Goal: Task Accomplishment & Management: Use online tool/utility

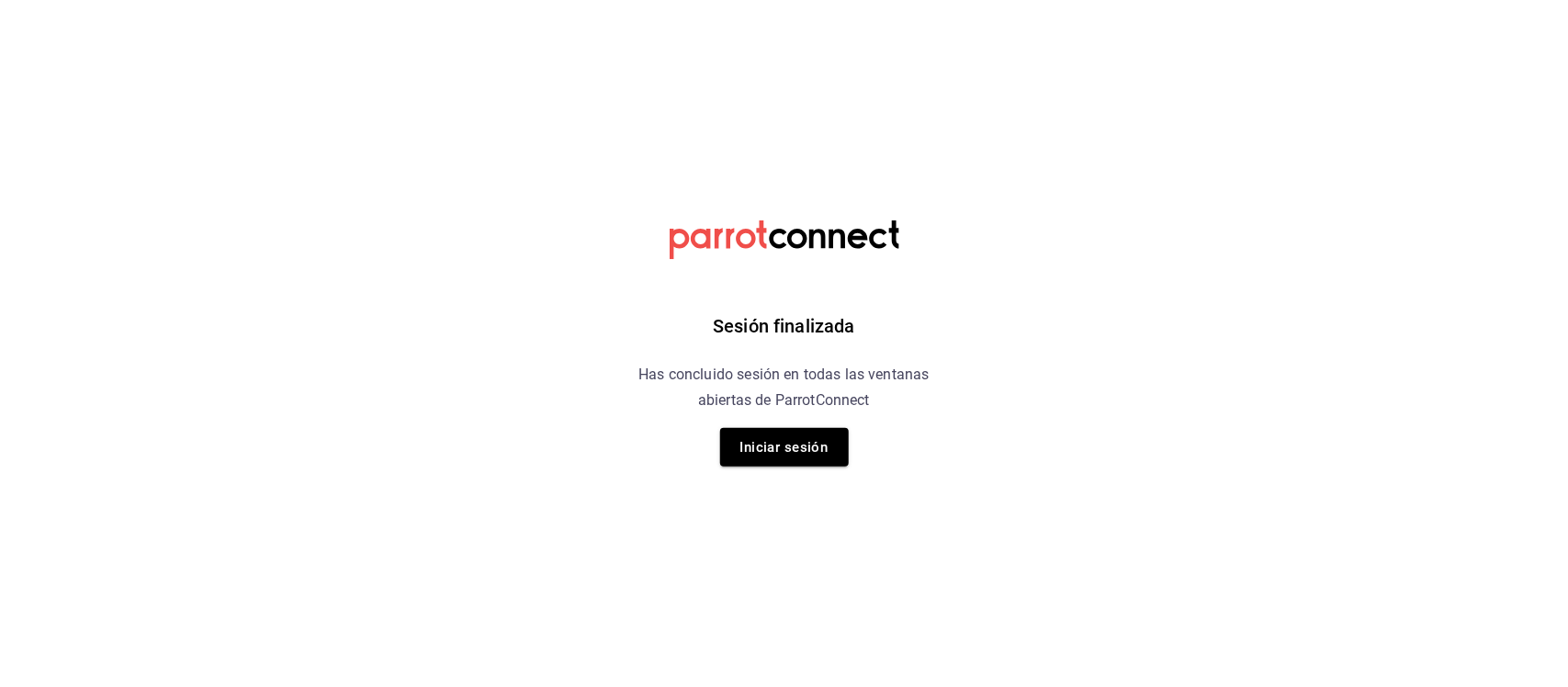
click at [788, 448] on button "Iniciar sesión" at bounding box center [784, 447] width 128 height 39
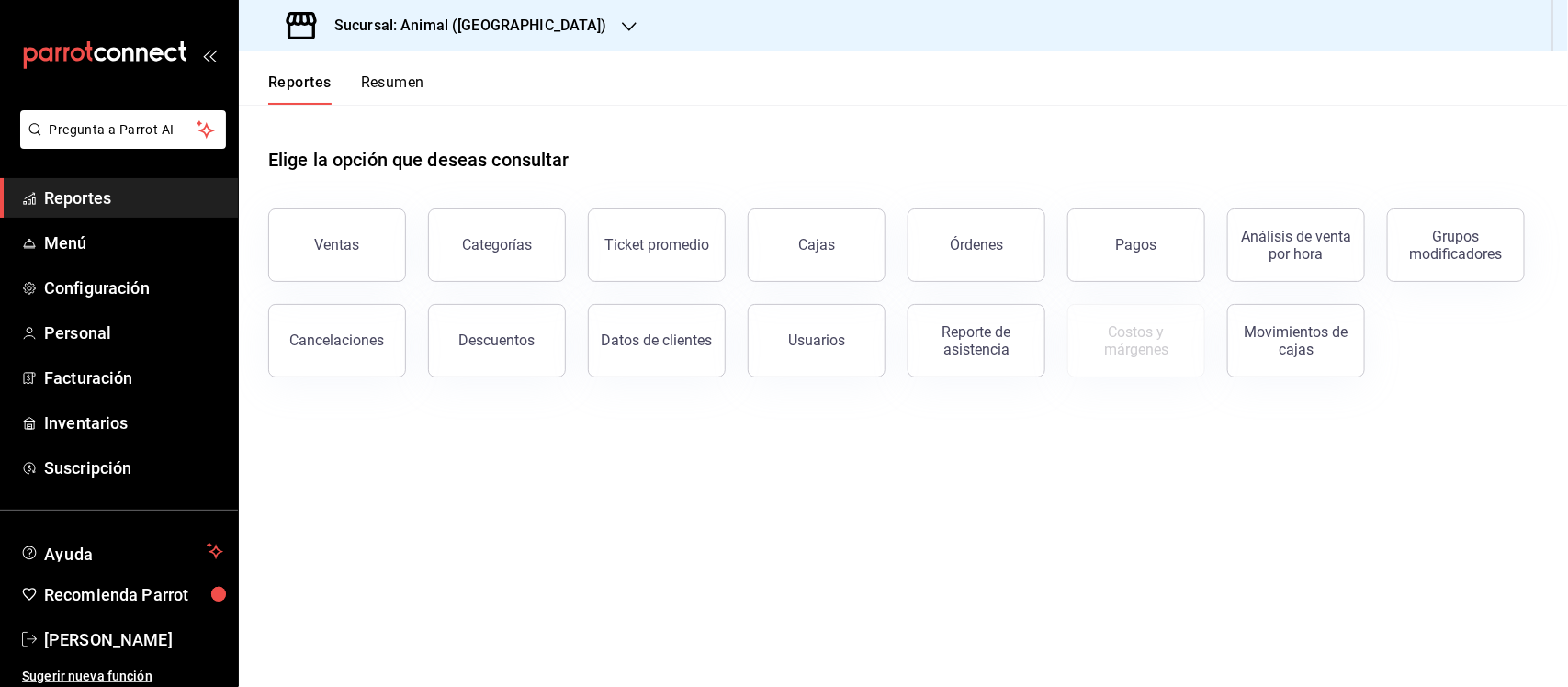
click at [108, 199] on span "Reportes" at bounding box center [133, 198] width 179 height 25
click at [96, 199] on span "Reportes" at bounding box center [133, 198] width 179 height 25
click at [535, 345] on button "Descuentos" at bounding box center [497, 341] width 138 height 74
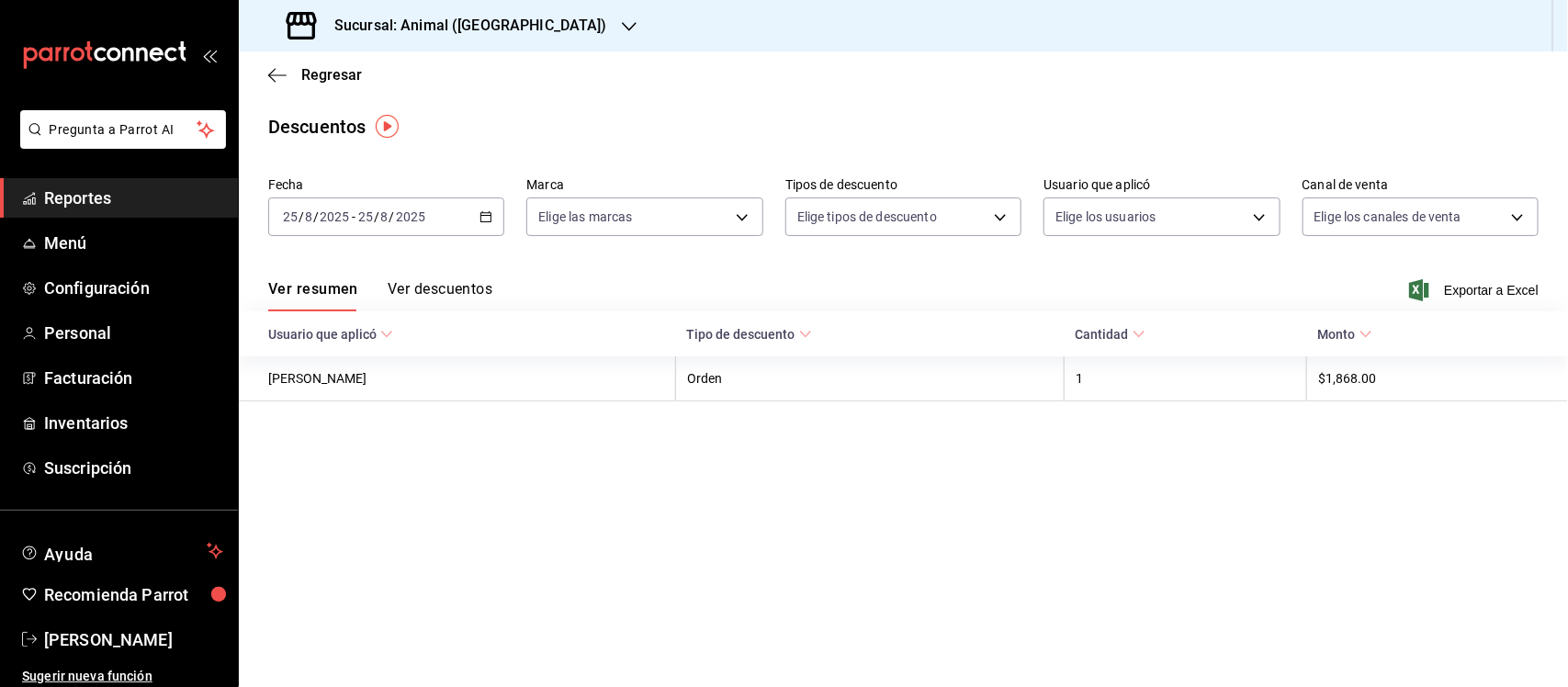
click at [432, 12] on div "Sucursal: Animal ([GEOGRAPHIC_DATA])" at bounding box center [448, 26] width 391 height 52
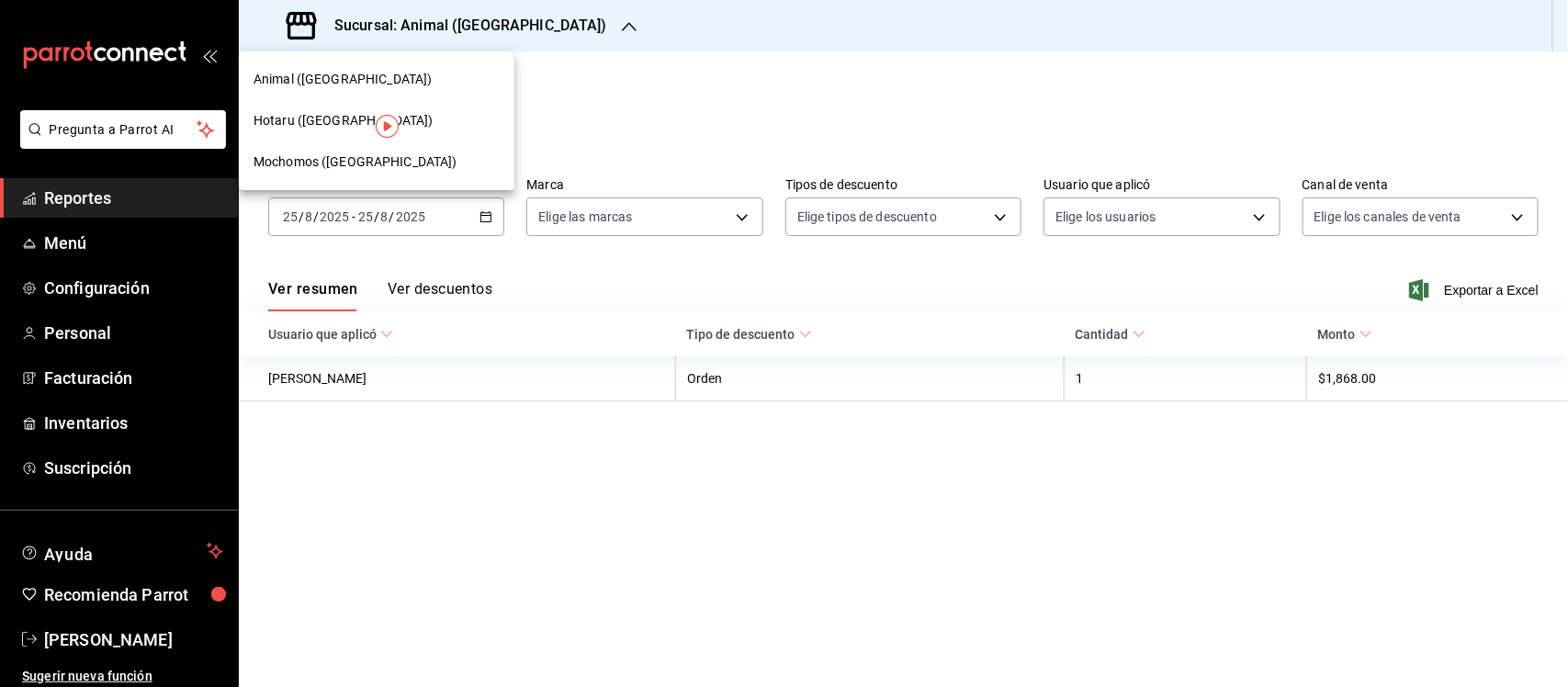
click at [558, 79] on div at bounding box center [784, 343] width 1568 height 687
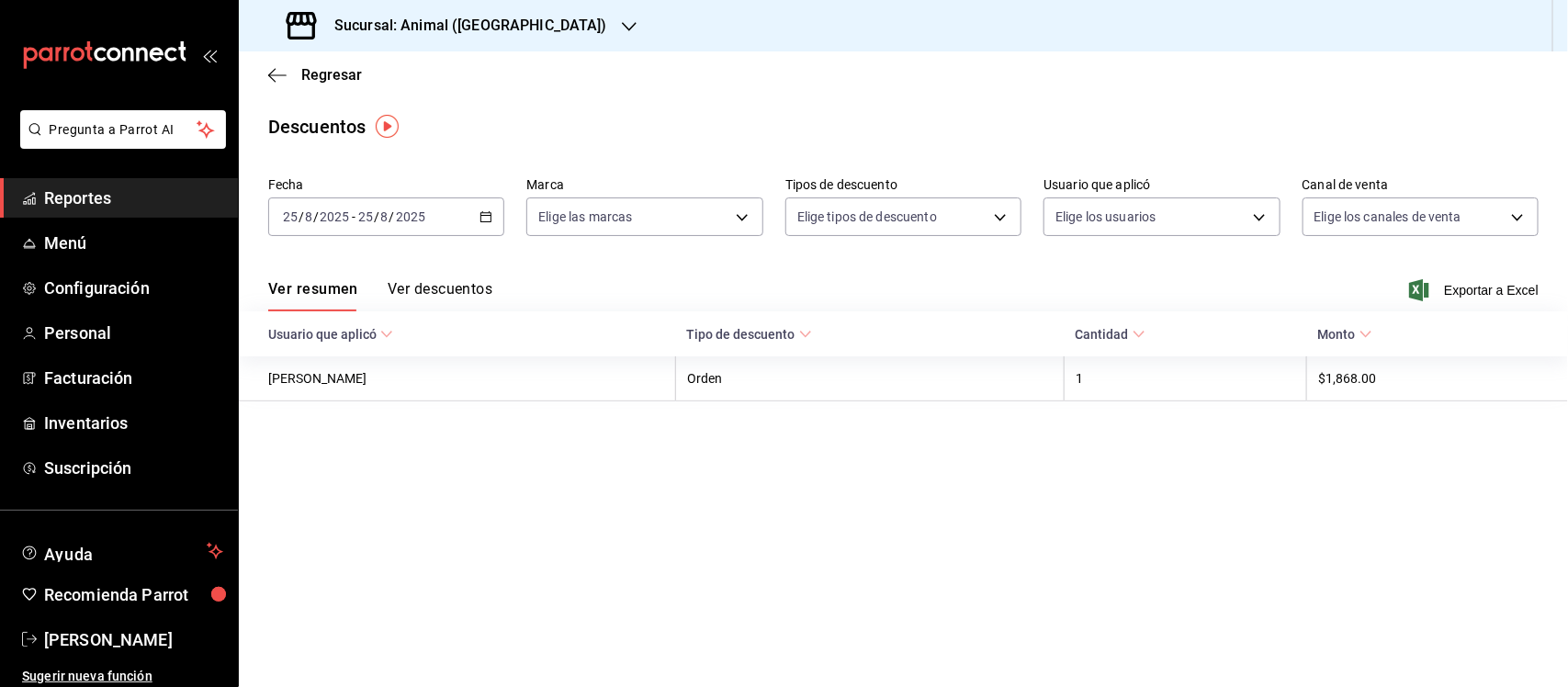
click at [97, 188] on span "Reportes" at bounding box center [133, 198] width 179 height 25
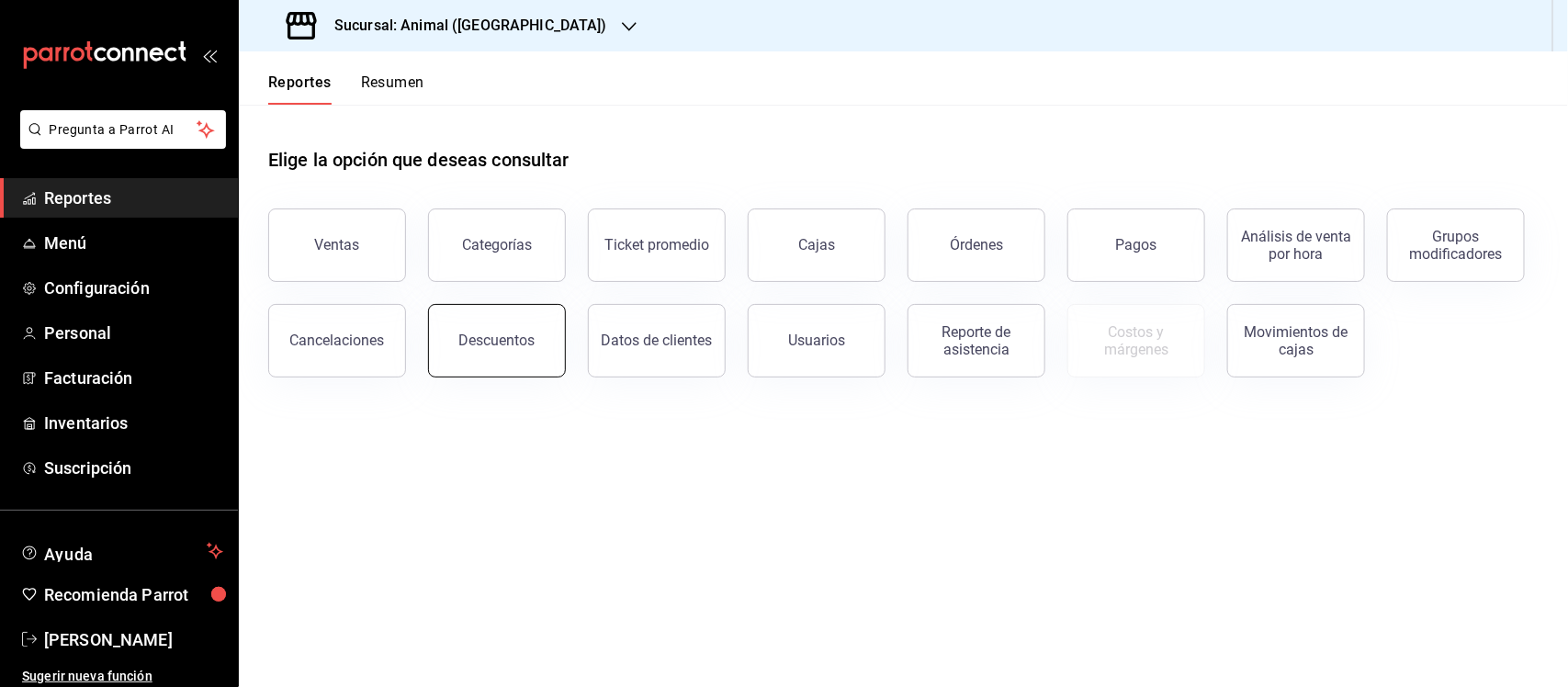
click at [469, 324] on button "Descuentos" at bounding box center [497, 341] width 138 height 74
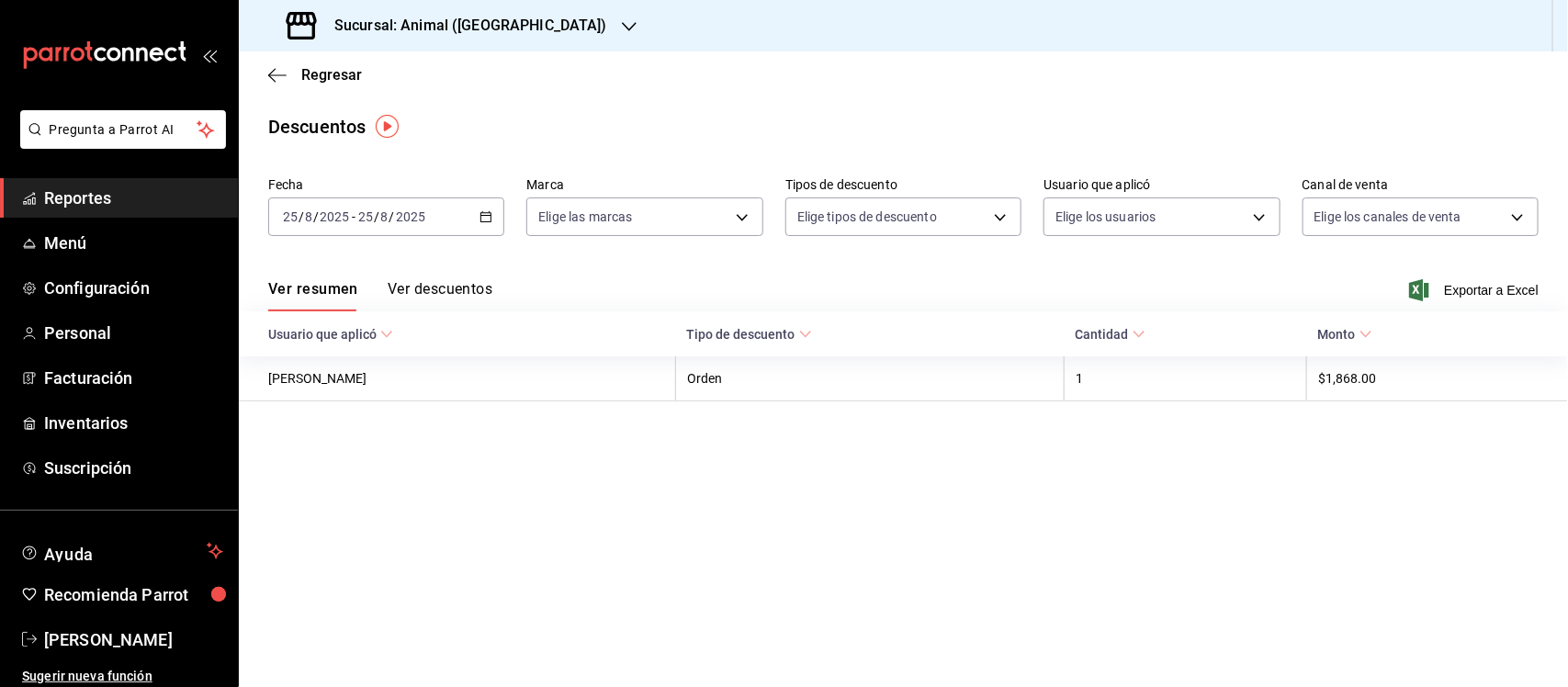
click at [491, 221] on icon "button" at bounding box center [485, 217] width 13 height 13
click at [491, 221] on \(Stroke\) "button" at bounding box center [485, 218] width 11 height 10
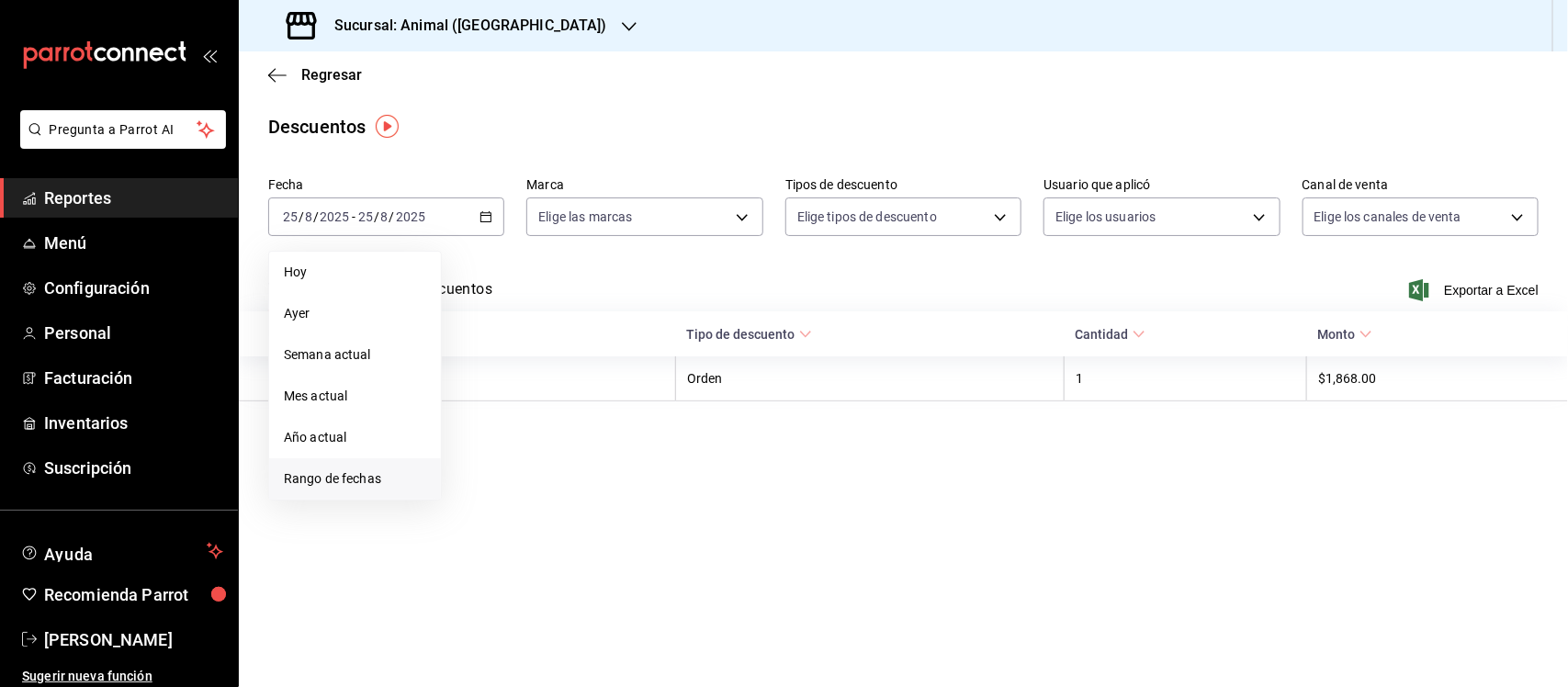
click at [389, 479] on span "Rango de fechas" at bounding box center [355, 478] width 142 height 19
click at [620, 341] on button "1" at bounding box center [610, 338] width 32 height 33
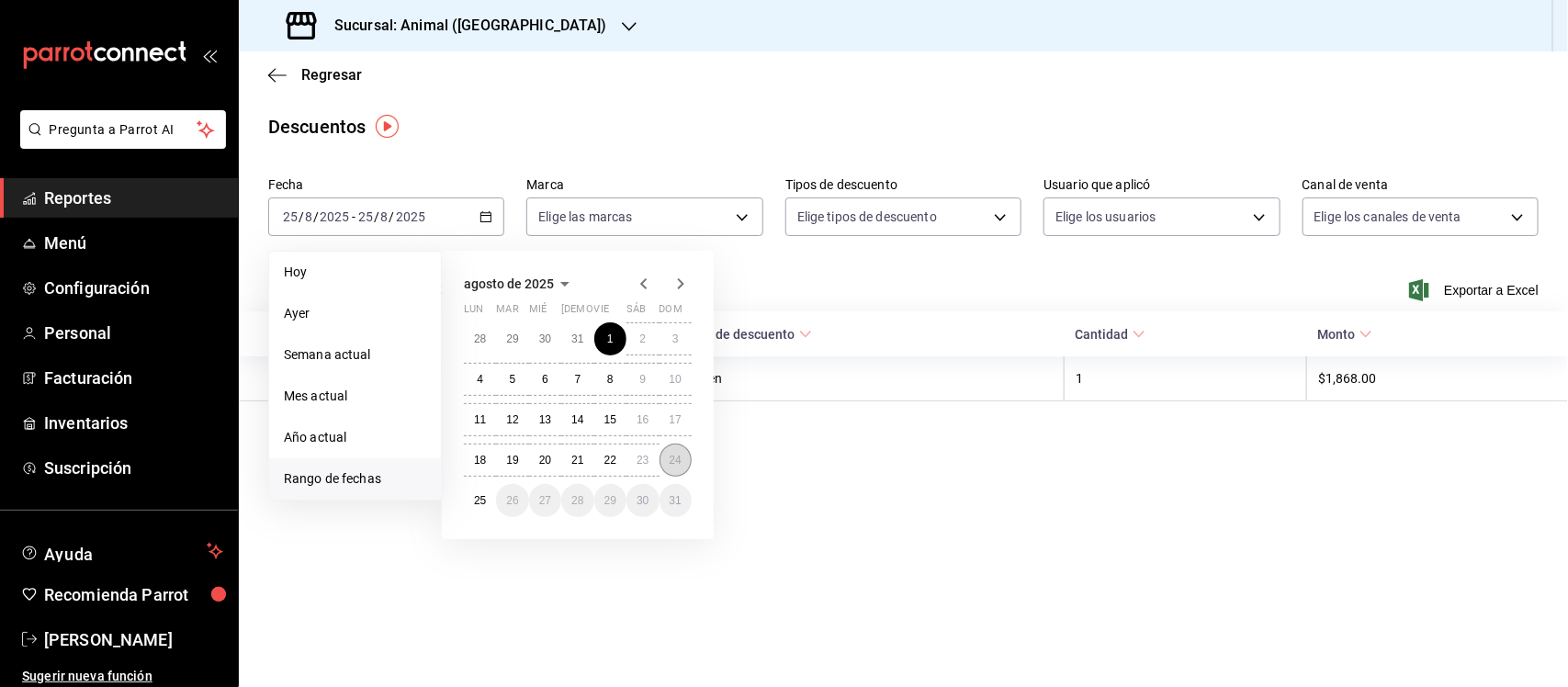
click at [676, 459] on abbr "24" at bounding box center [676, 460] width 12 height 13
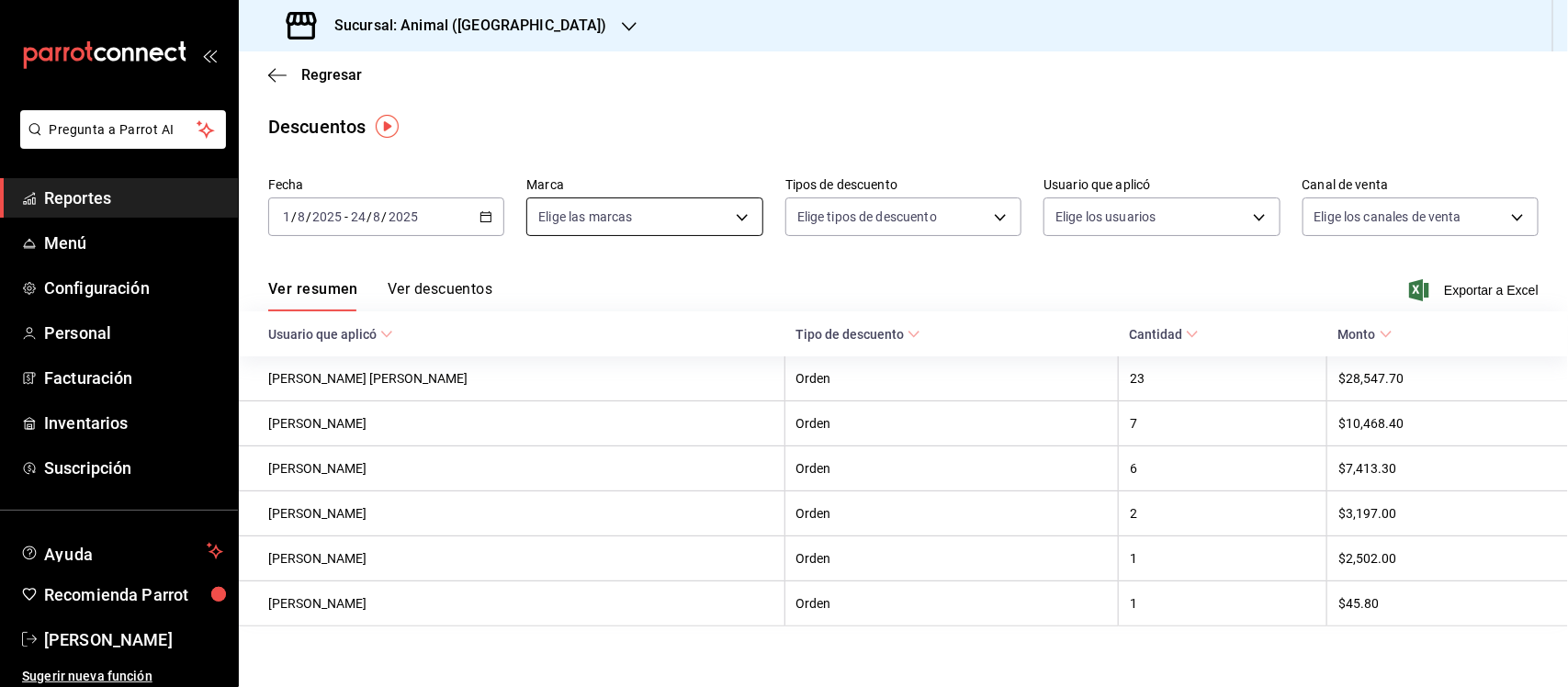
click at [705, 212] on body "Pregunta a Parrot AI Reportes Menú Configuración Personal Facturación Inventari…" at bounding box center [784, 343] width 1568 height 687
click at [540, 292] on input "checkbox" at bounding box center [544, 288] width 17 height 17
checkbox input "true"
type input "96838179-8fbb-4073-aae3-1789726318c8"
checkbox input "true"
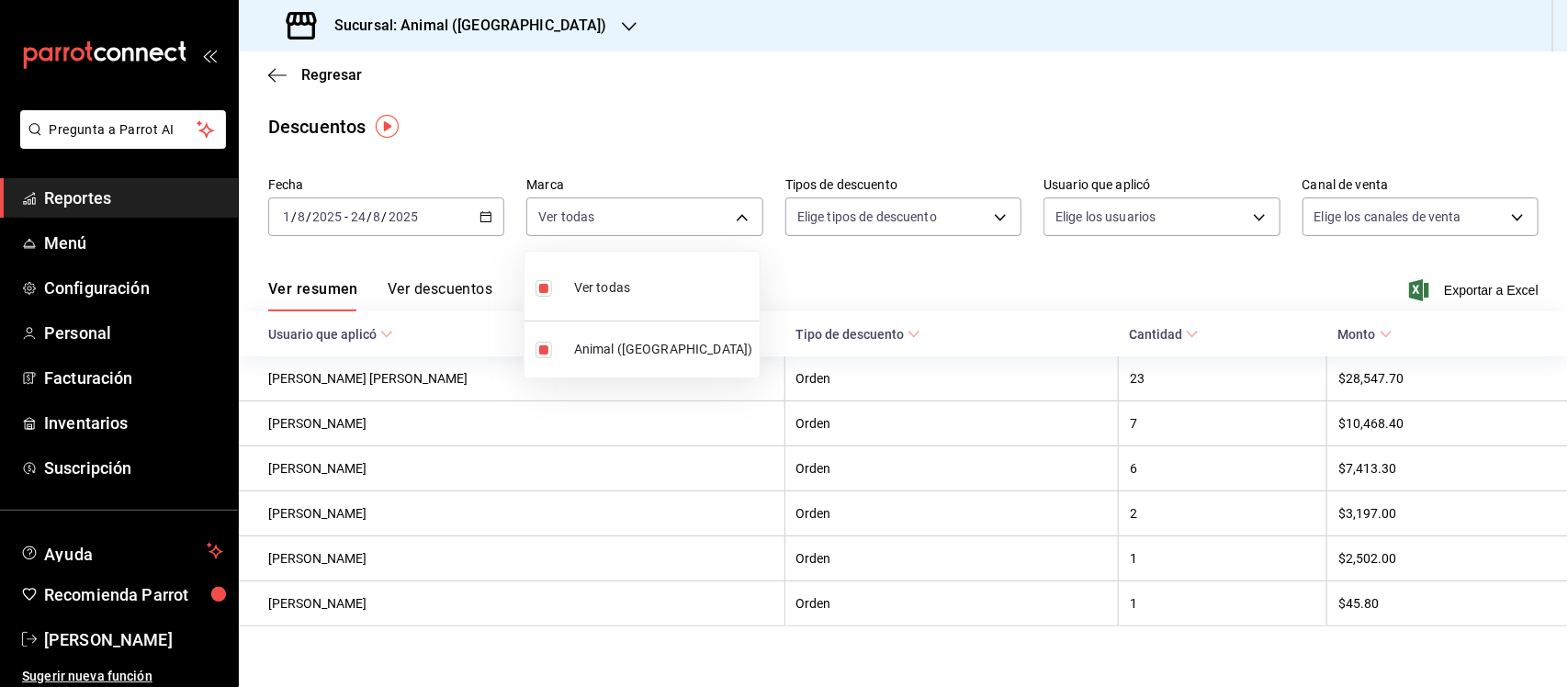
click at [818, 240] on div at bounding box center [784, 343] width 1568 height 687
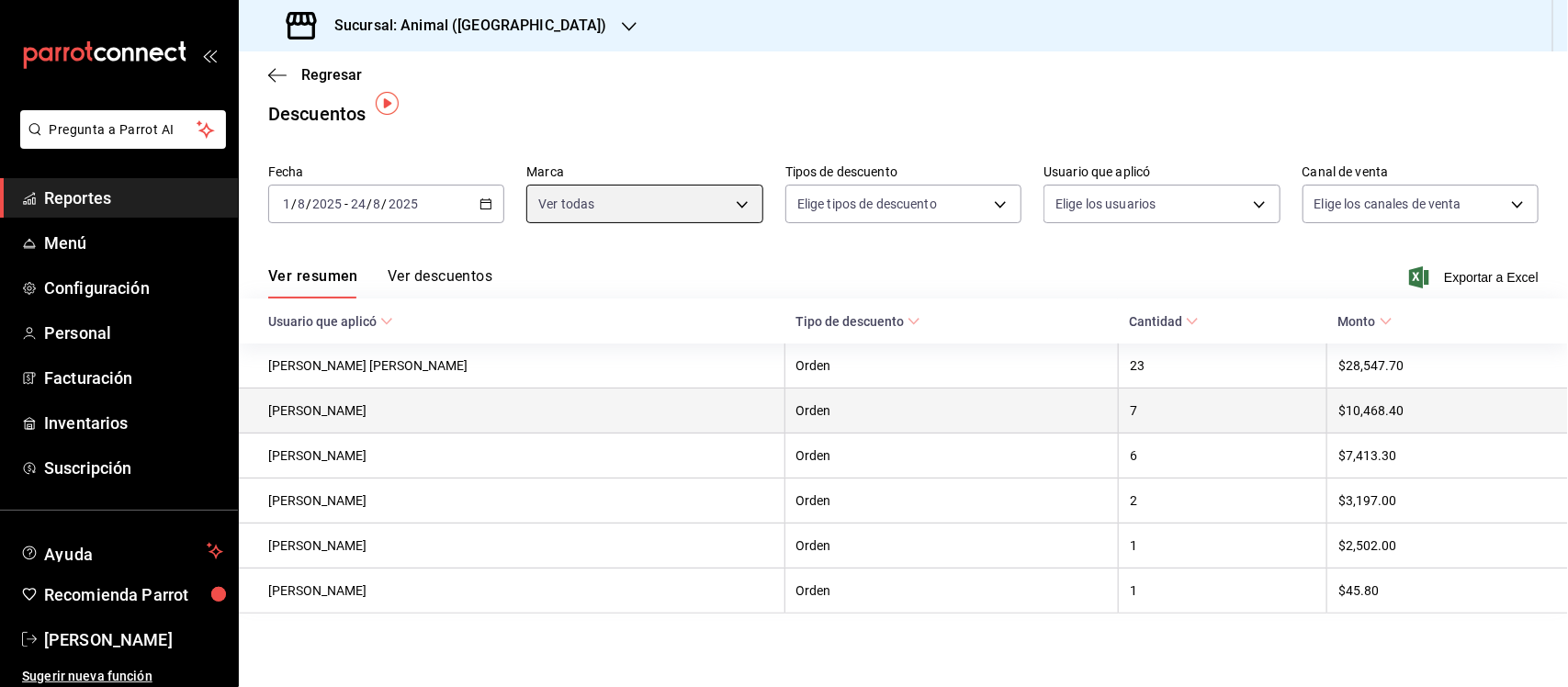
scroll to position [23, 0]
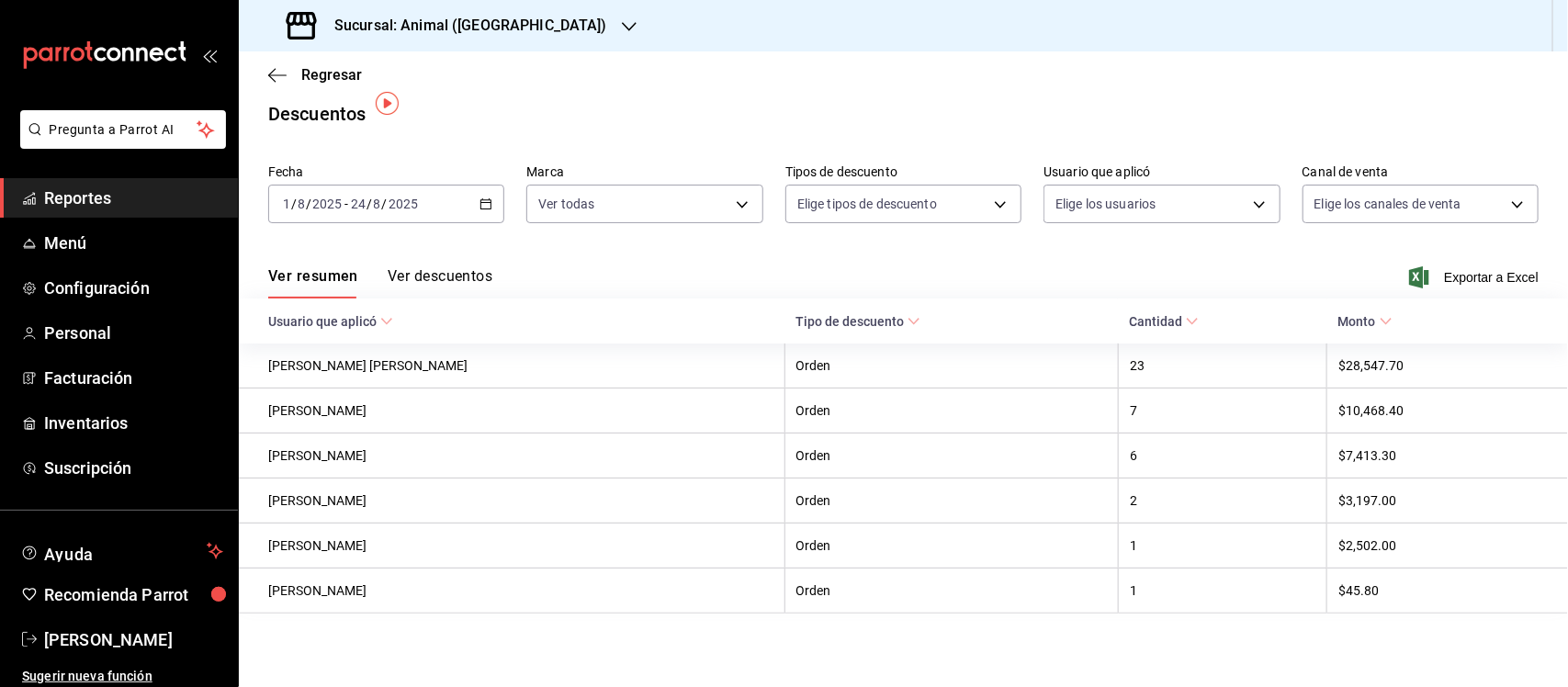
click at [434, 267] on button "Ver descuentos" at bounding box center [439, 282] width 104 height 31
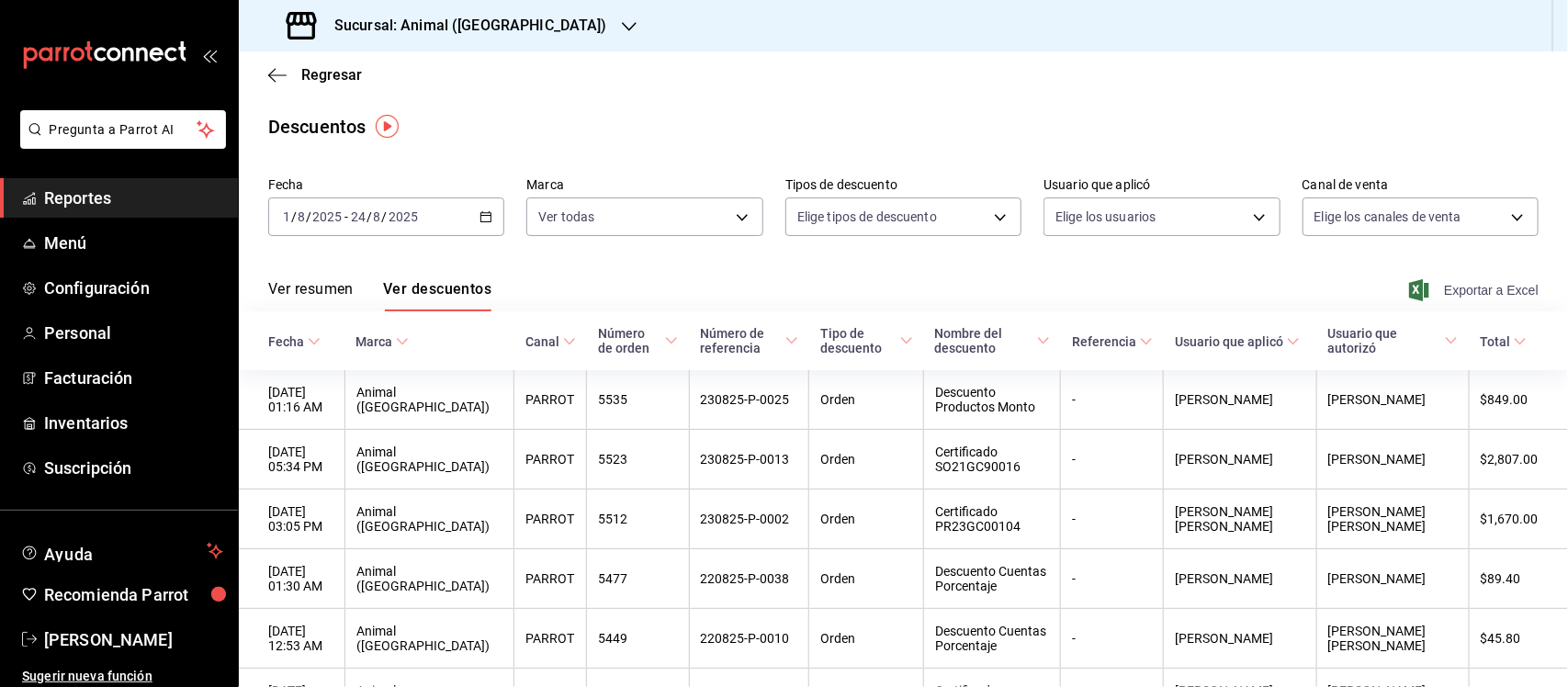
click at [1477, 287] on span "Exportar a Excel" at bounding box center [1476, 290] width 126 height 22
click at [479, 211] on icon "button" at bounding box center [485, 217] width 13 height 13
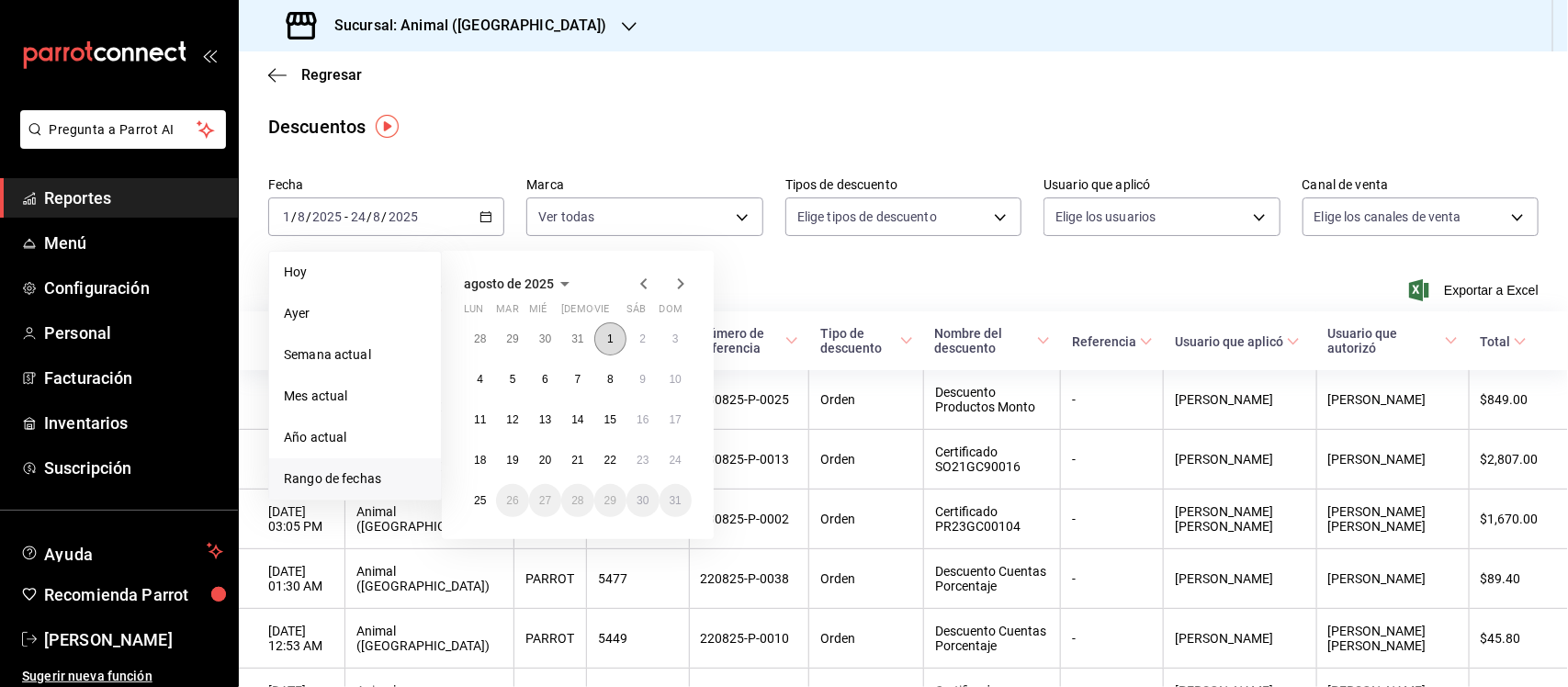
click at [604, 335] on button "1" at bounding box center [610, 338] width 32 height 33
click at [676, 455] on abbr "24" at bounding box center [676, 460] width 12 height 13
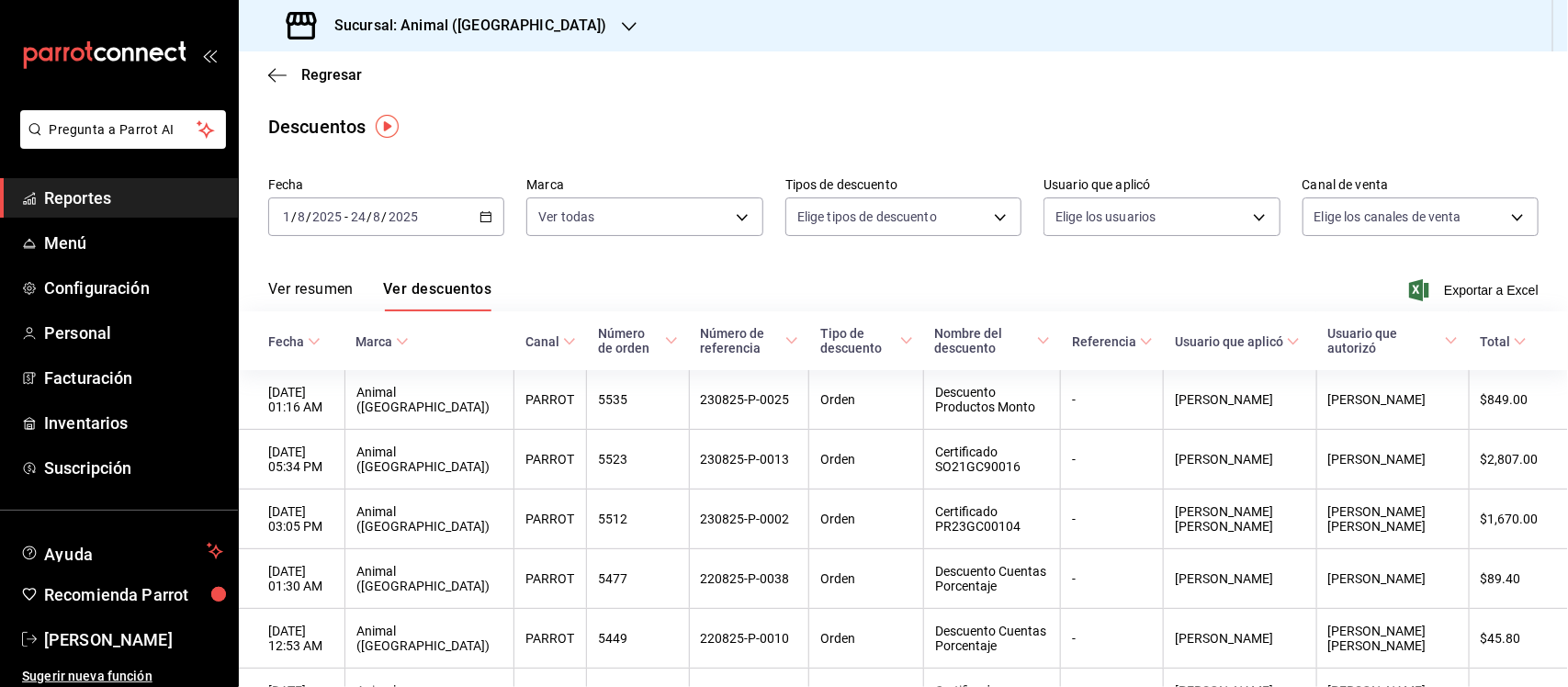
click at [70, 200] on span "Reportes" at bounding box center [133, 198] width 179 height 25
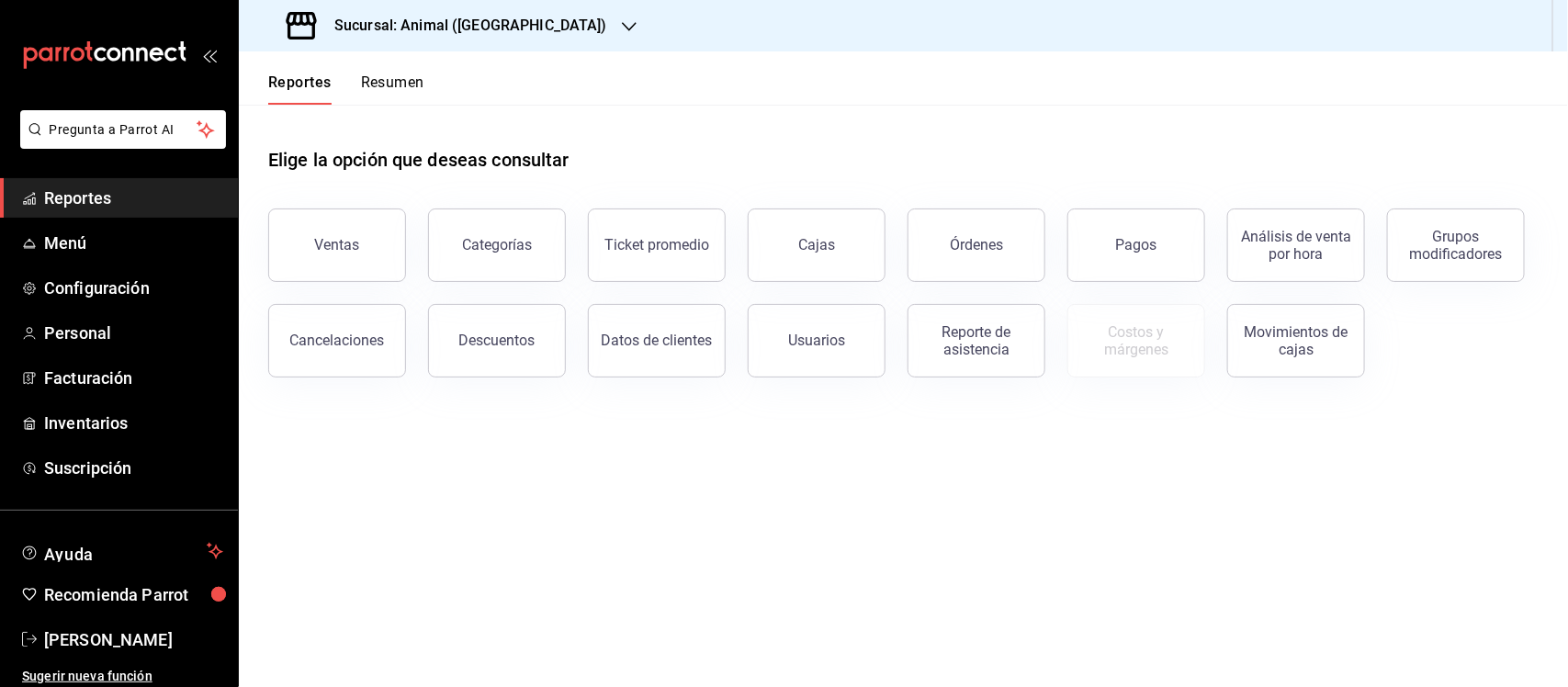
click at [1151, 233] on button "Pagos" at bounding box center [1136, 246] width 138 height 74
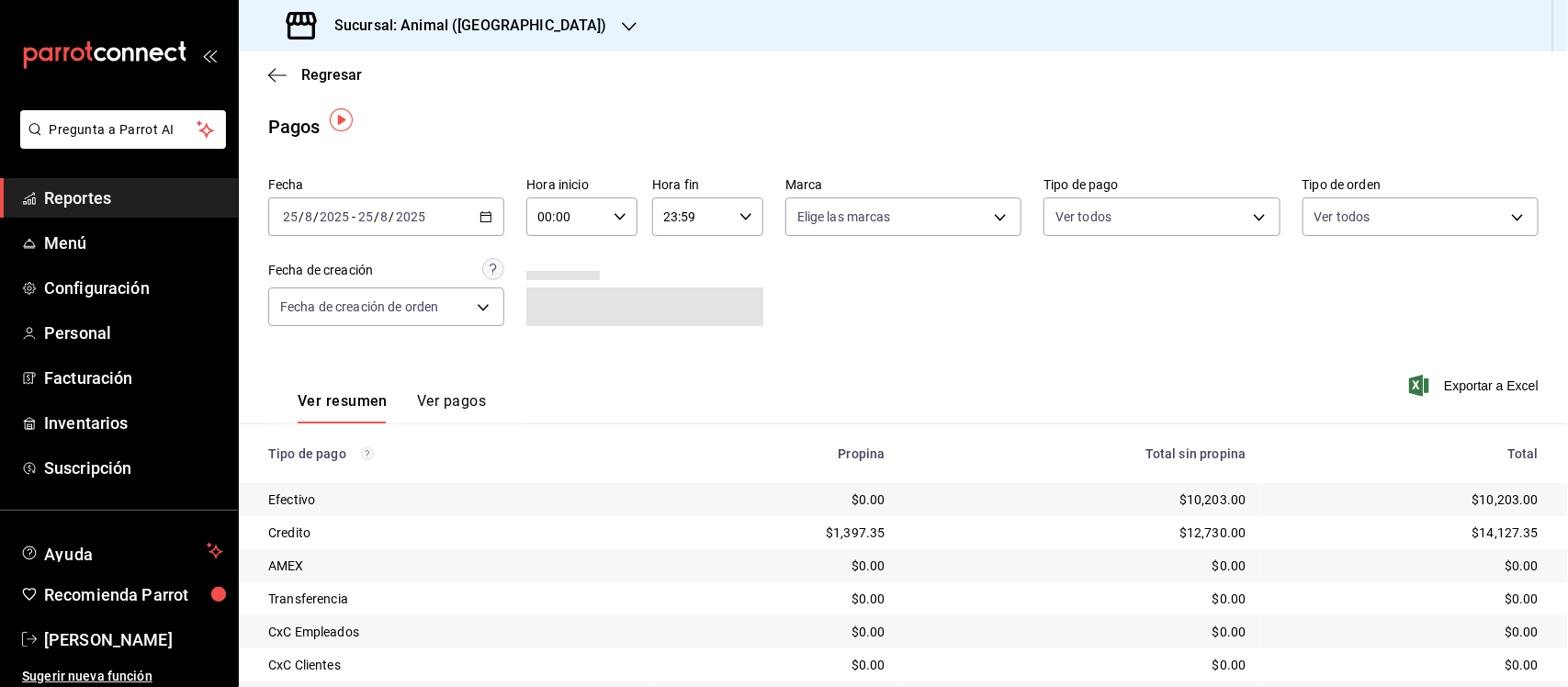
scroll to position [115, 0]
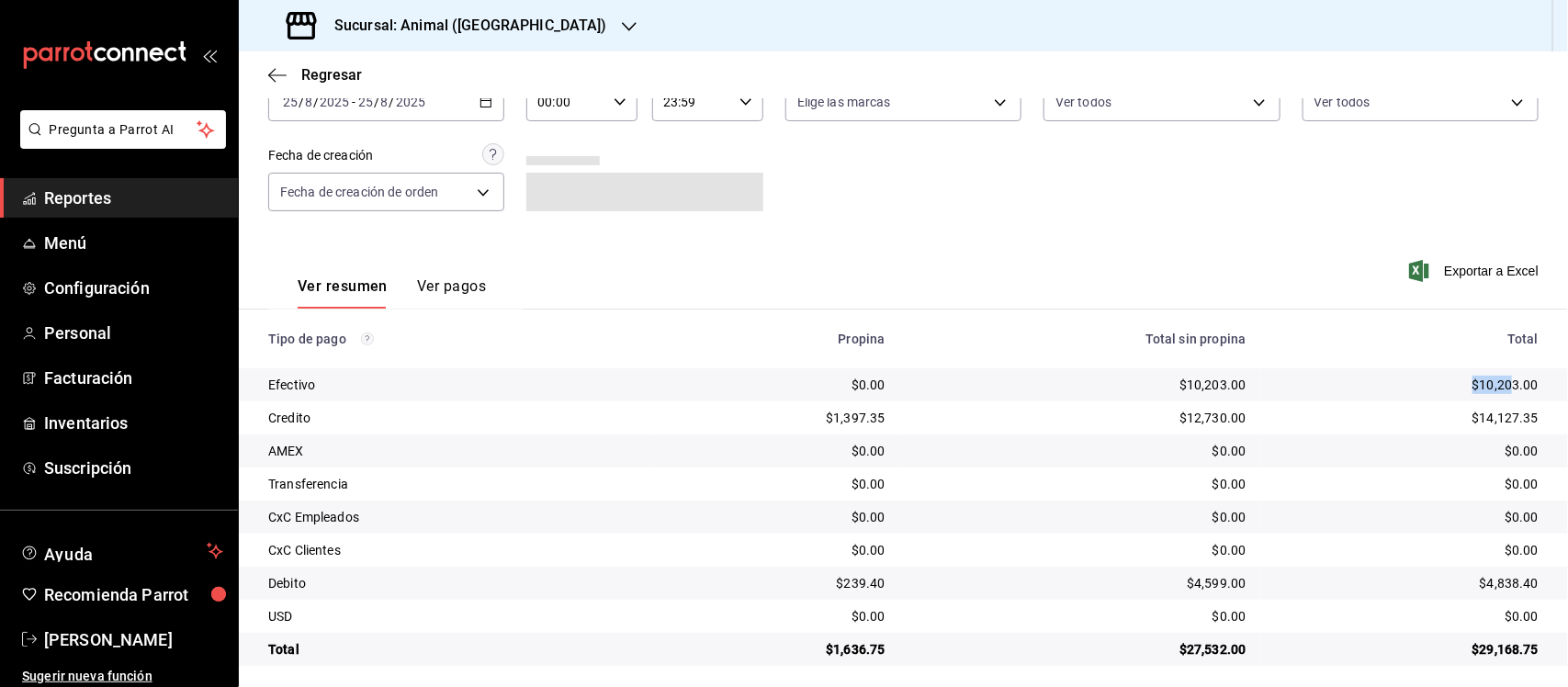
drag, startPoint x: 1435, startPoint y: 380, endPoint x: 1494, endPoint y: 392, distance: 60.2
click at [1494, 392] on div "$10,203.00" at bounding box center [1406, 385] width 263 height 18
click at [1345, 332] on div "Total" at bounding box center [1406, 339] width 263 height 15
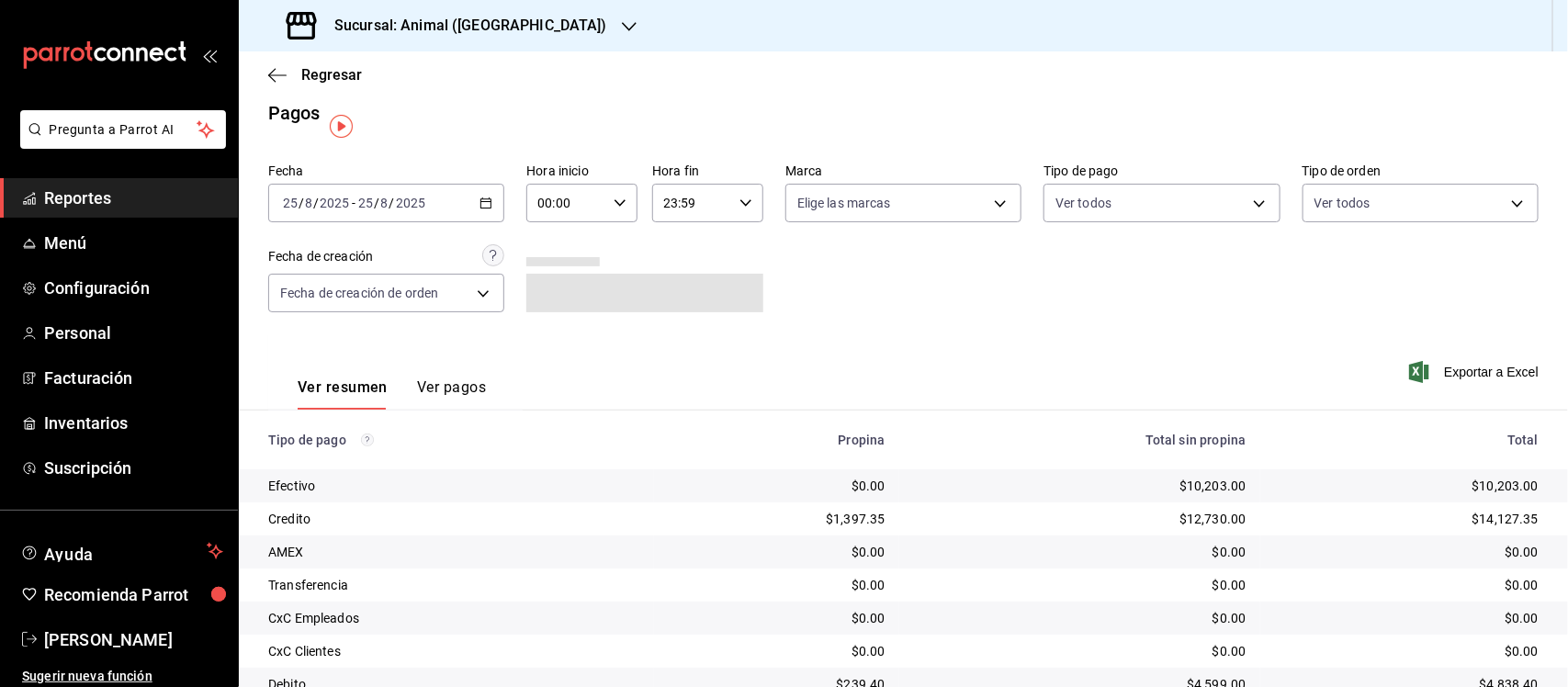
scroll to position [0, 0]
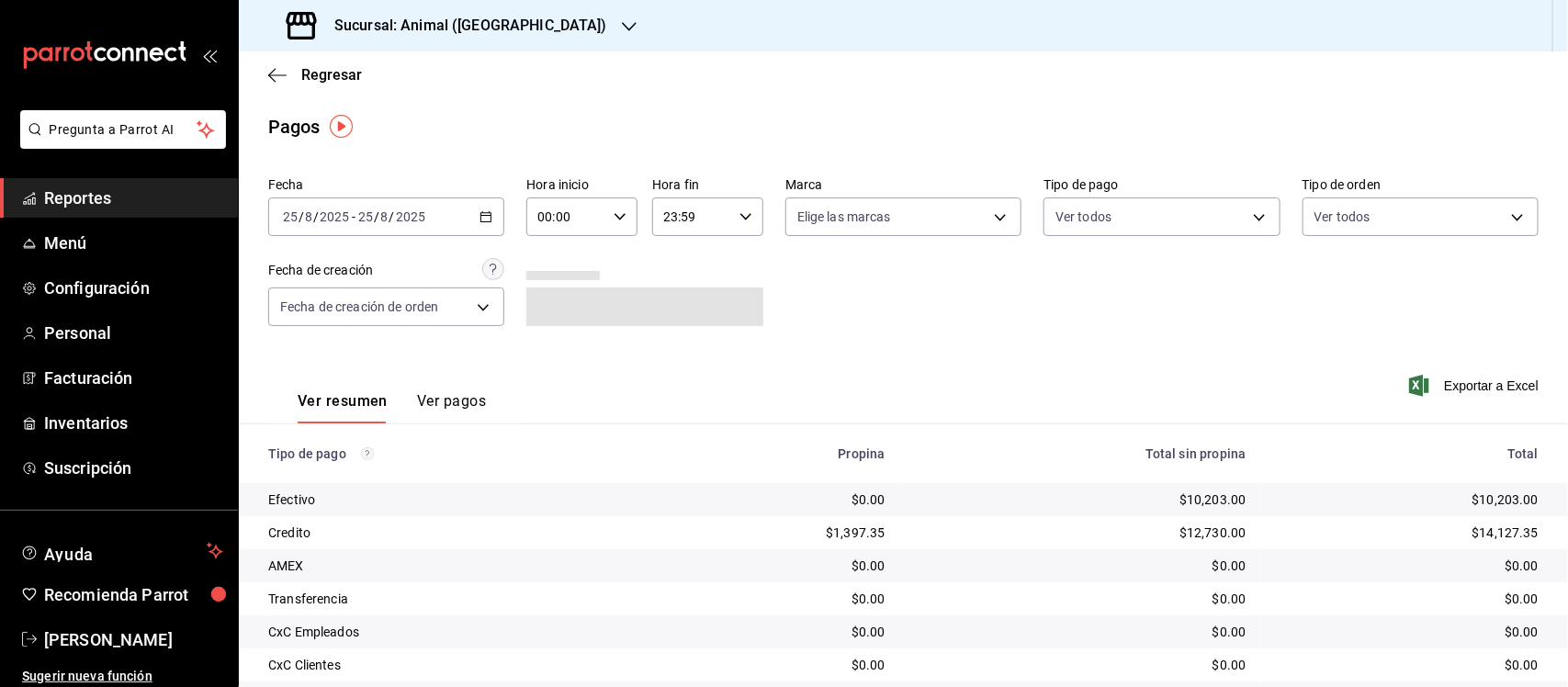
click at [479, 211] on icon "button" at bounding box center [485, 217] width 13 height 13
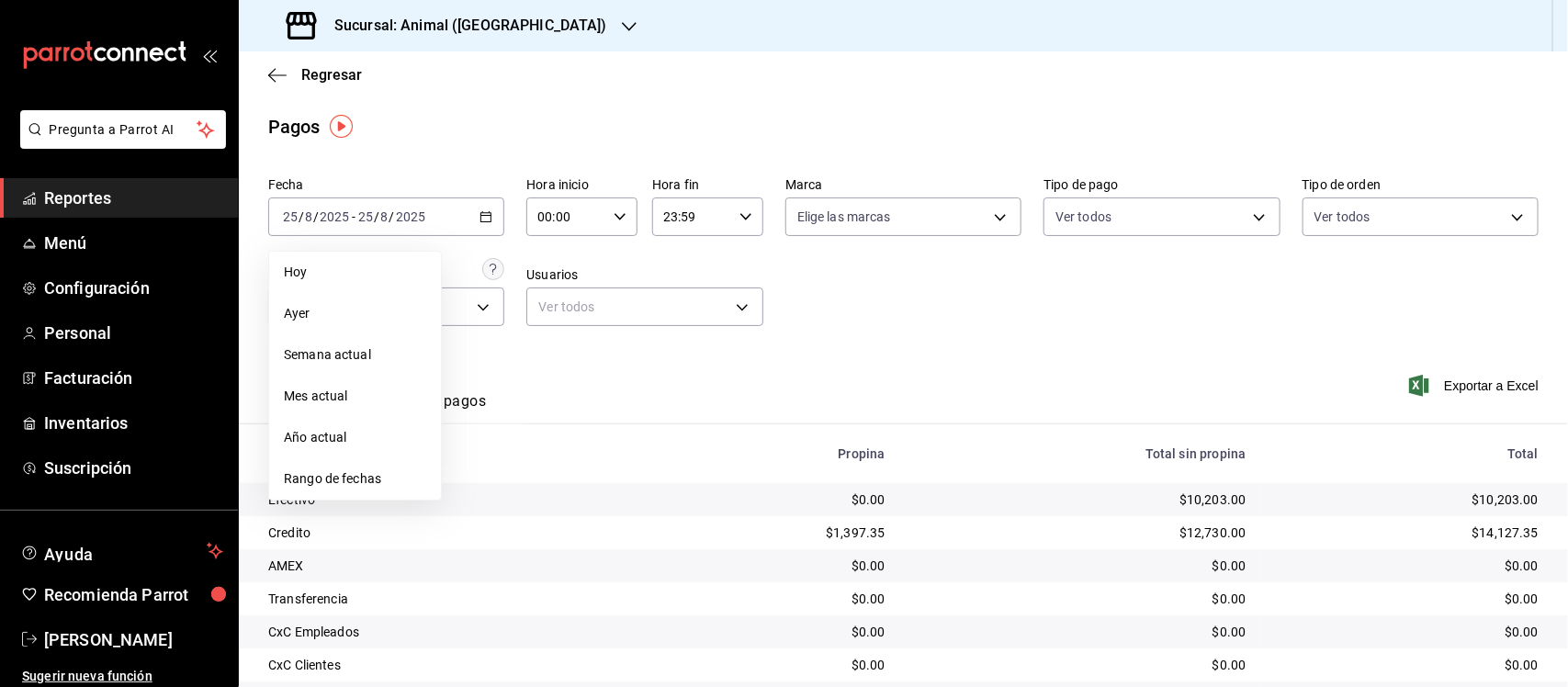
click at [613, 219] on icon "button" at bounding box center [619, 217] width 13 height 13
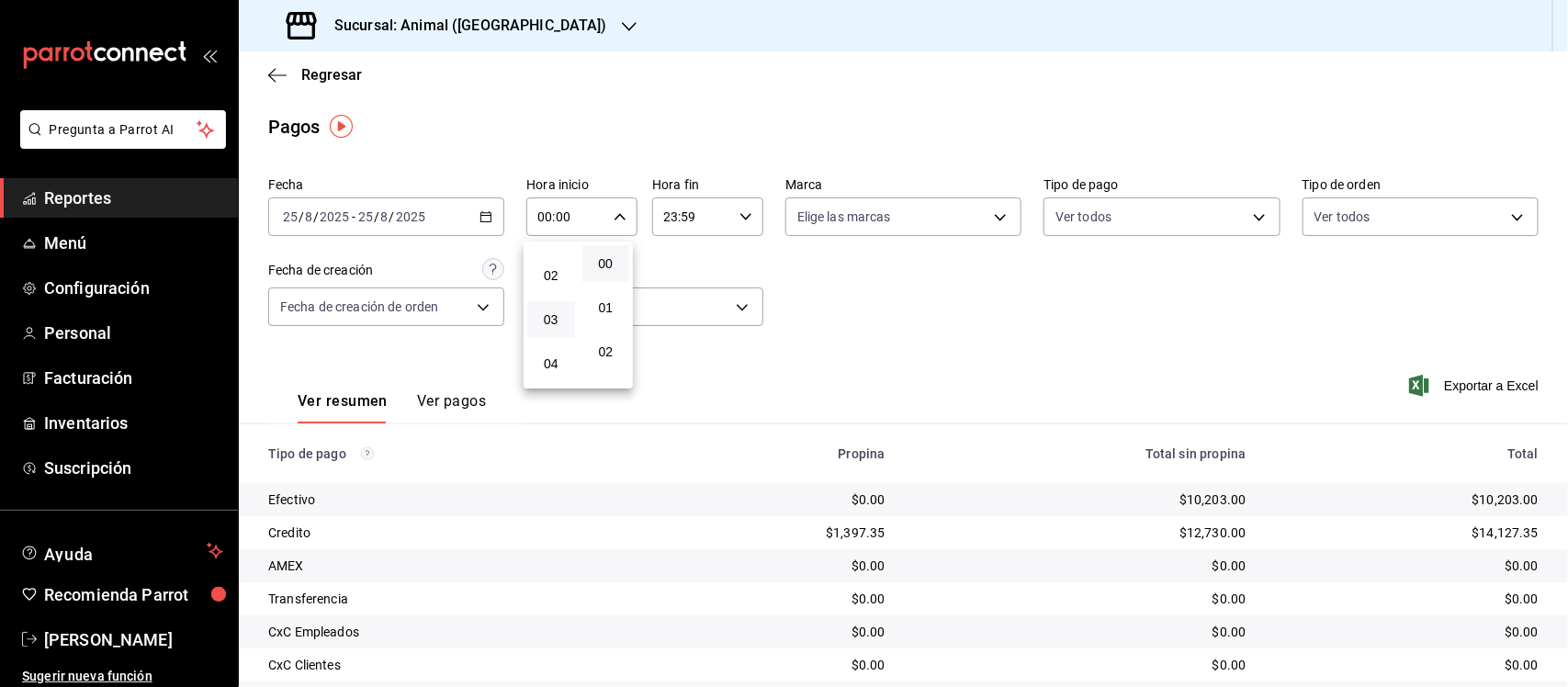
scroll to position [115, 0]
click at [556, 362] on span "05" at bounding box center [551, 369] width 26 height 15
type input "05:00"
click at [595, 262] on span "00" at bounding box center [606, 263] width 26 height 15
click at [774, 262] on div at bounding box center [784, 343] width 1568 height 687
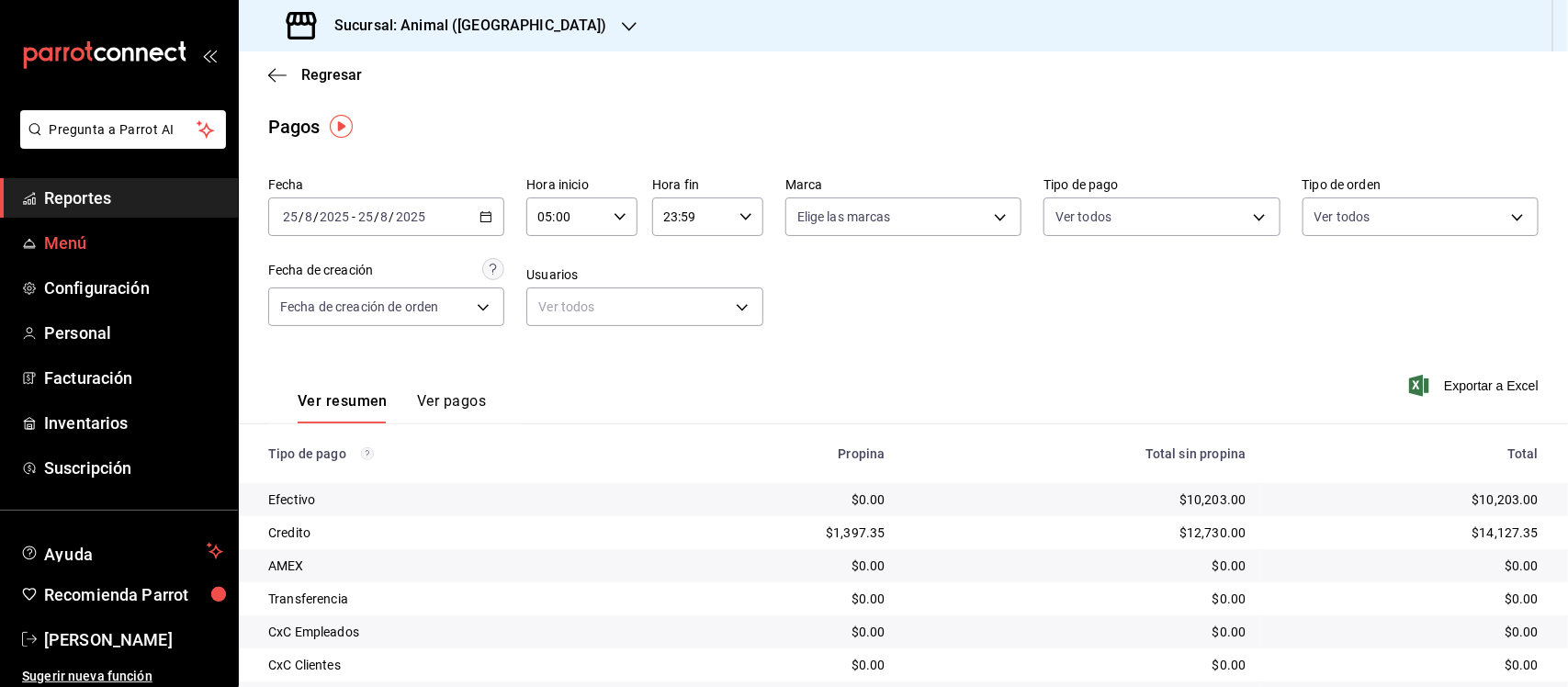
drag, startPoint x: 75, startPoint y: 202, endPoint x: 103, endPoint y: 249, distance: 54.7
click at [75, 202] on span "Reportes" at bounding box center [133, 198] width 179 height 25
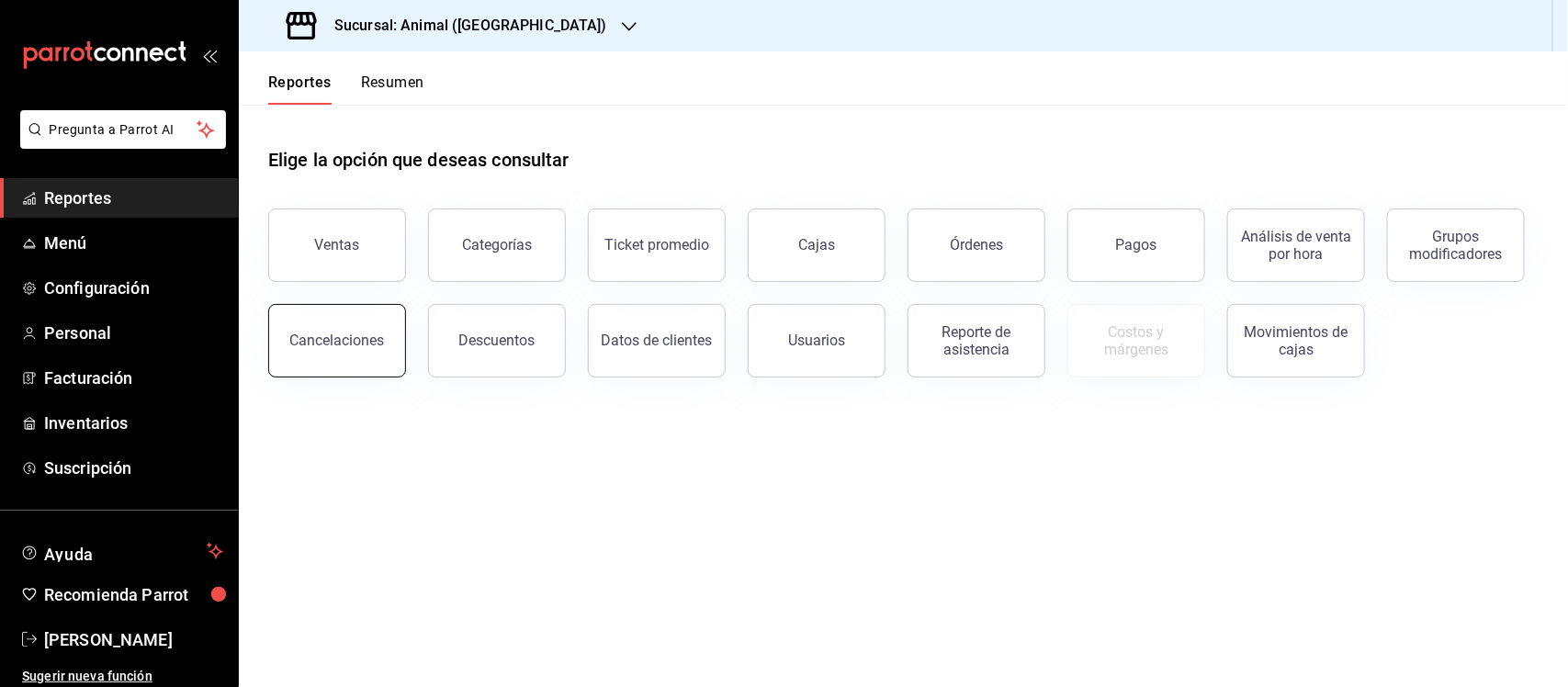
click at [366, 358] on button "Cancelaciones" at bounding box center [337, 341] width 138 height 74
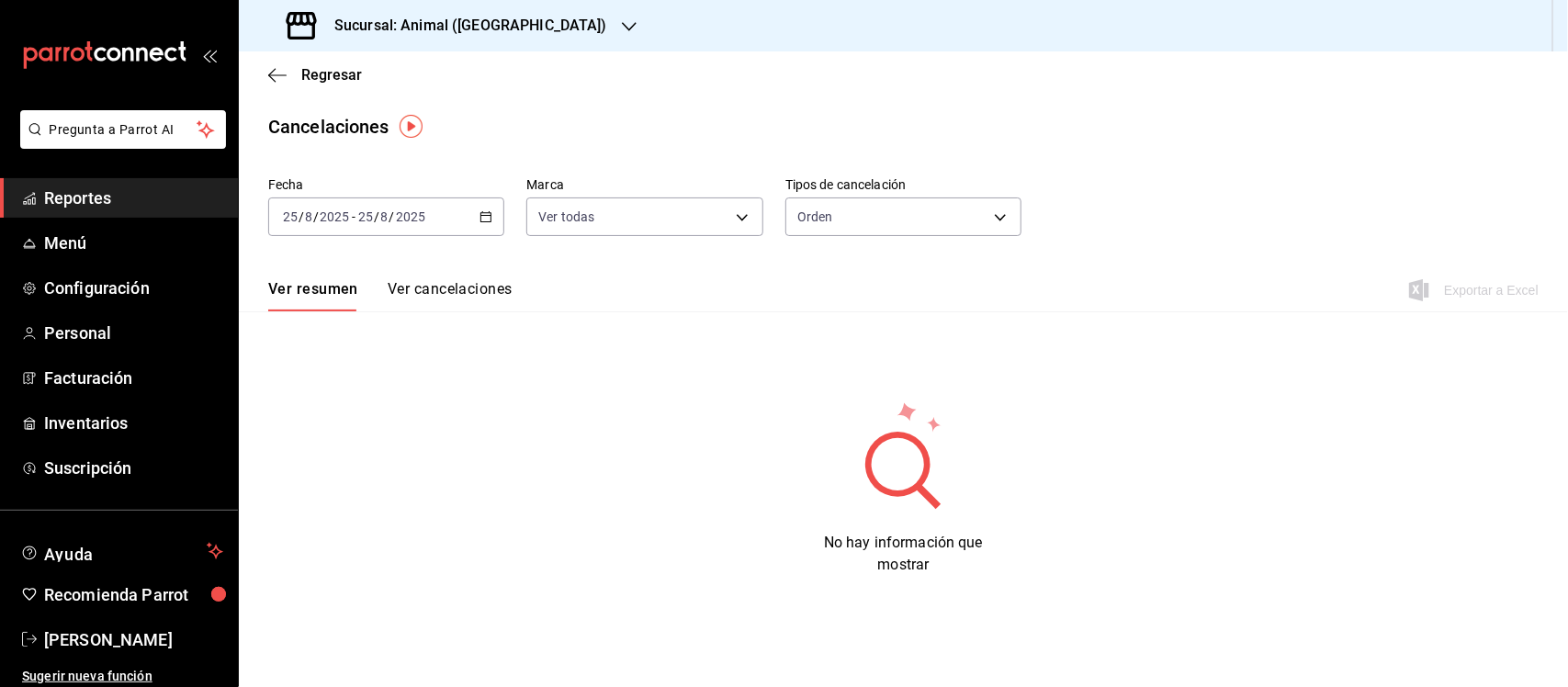
click at [480, 222] on \(Stroke\) "button" at bounding box center [485, 218] width 11 height 10
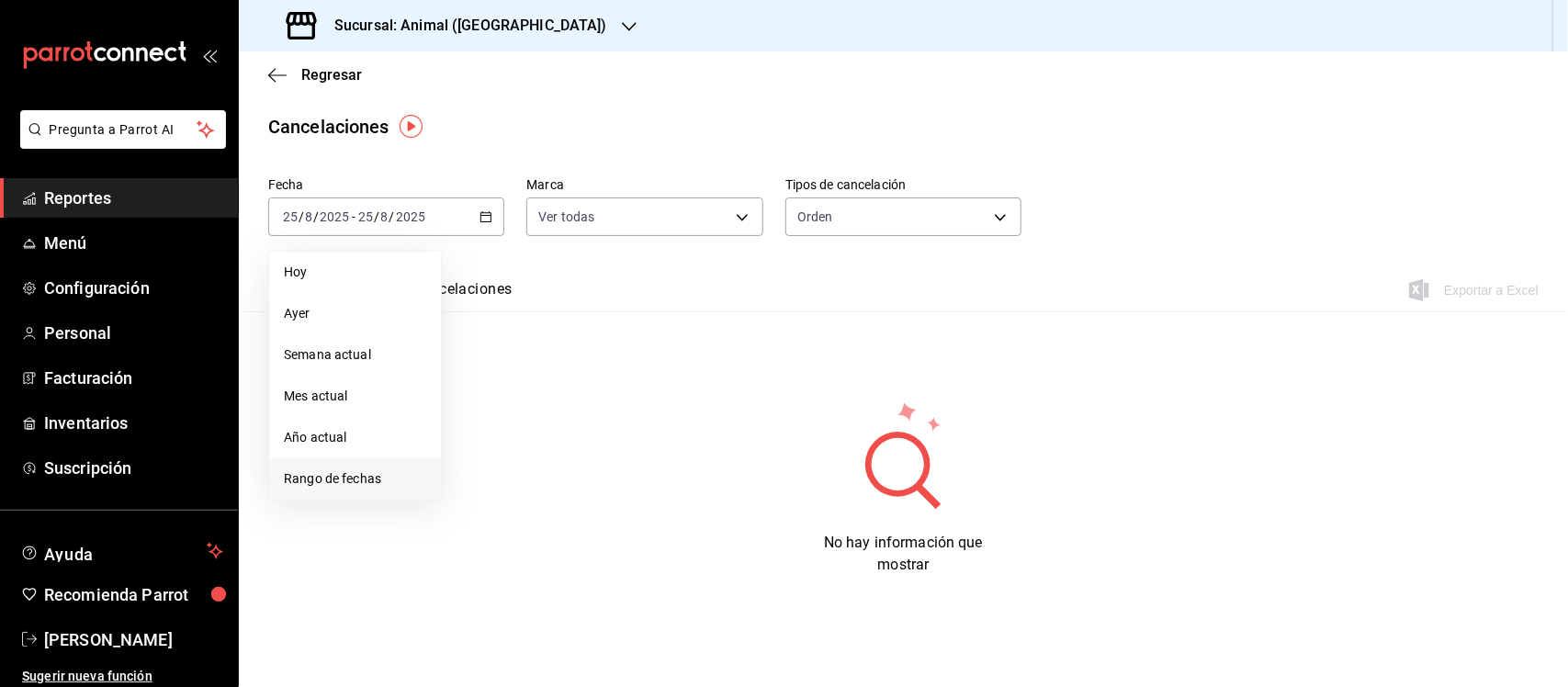
click at [349, 484] on span "Rango de fechas" at bounding box center [355, 478] width 142 height 19
click at [607, 338] on abbr "1" at bounding box center [610, 339] width 6 height 13
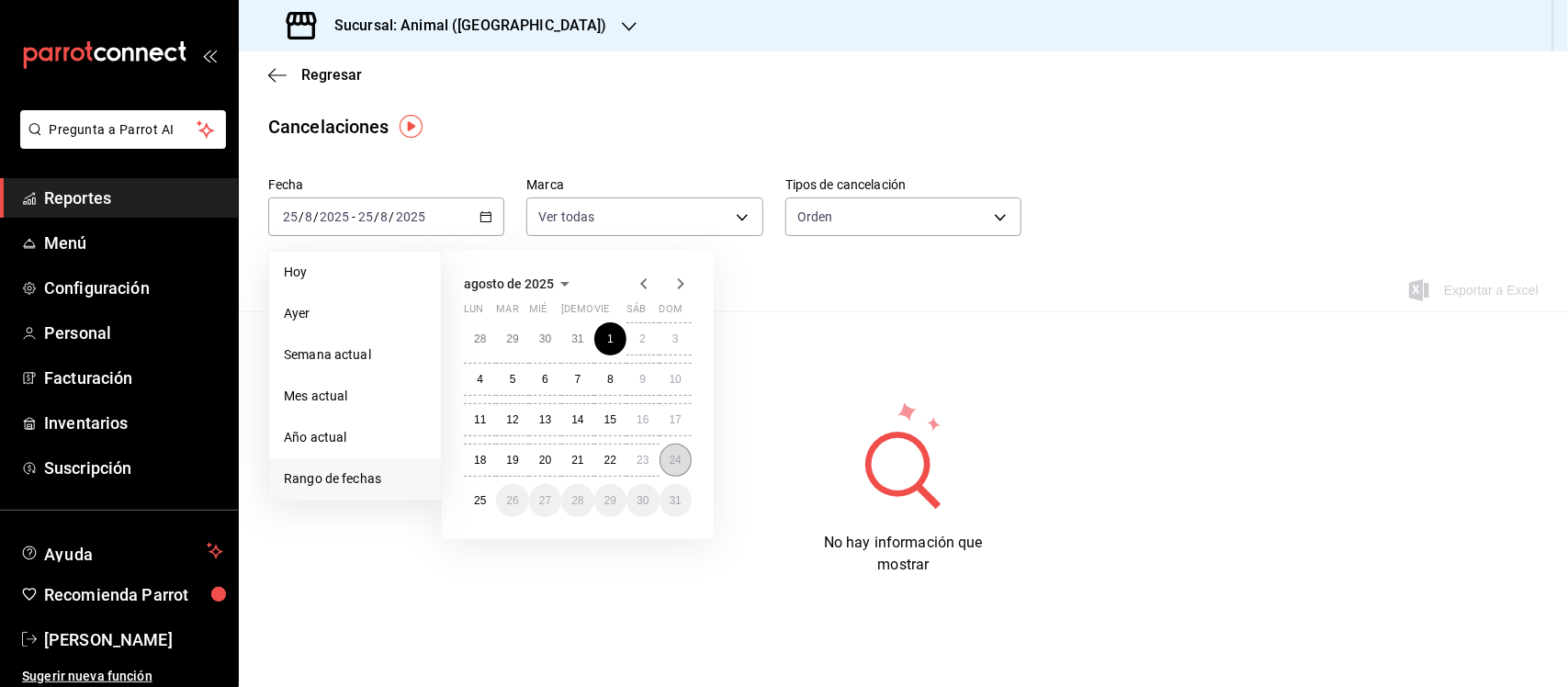
click at [671, 471] on button "24" at bounding box center [676, 459] width 32 height 33
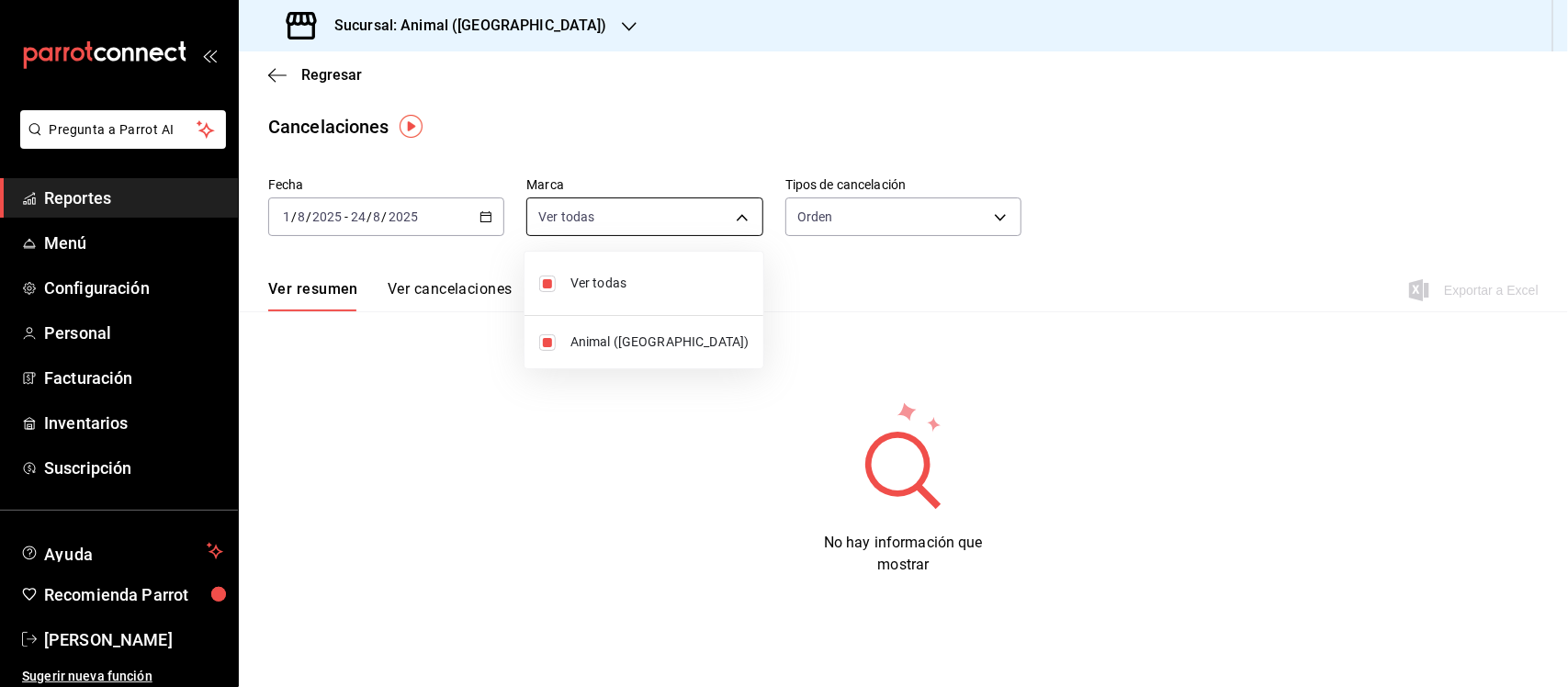
click at [697, 212] on body "Pregunta a Parrot AI Reportes Menú Configuración Personal Facturación Inventari…" at bounding box center [784, 343] width 1568 height 687
click at [869, 287] on div at bounding box center [784, 343] width 1568 height 687
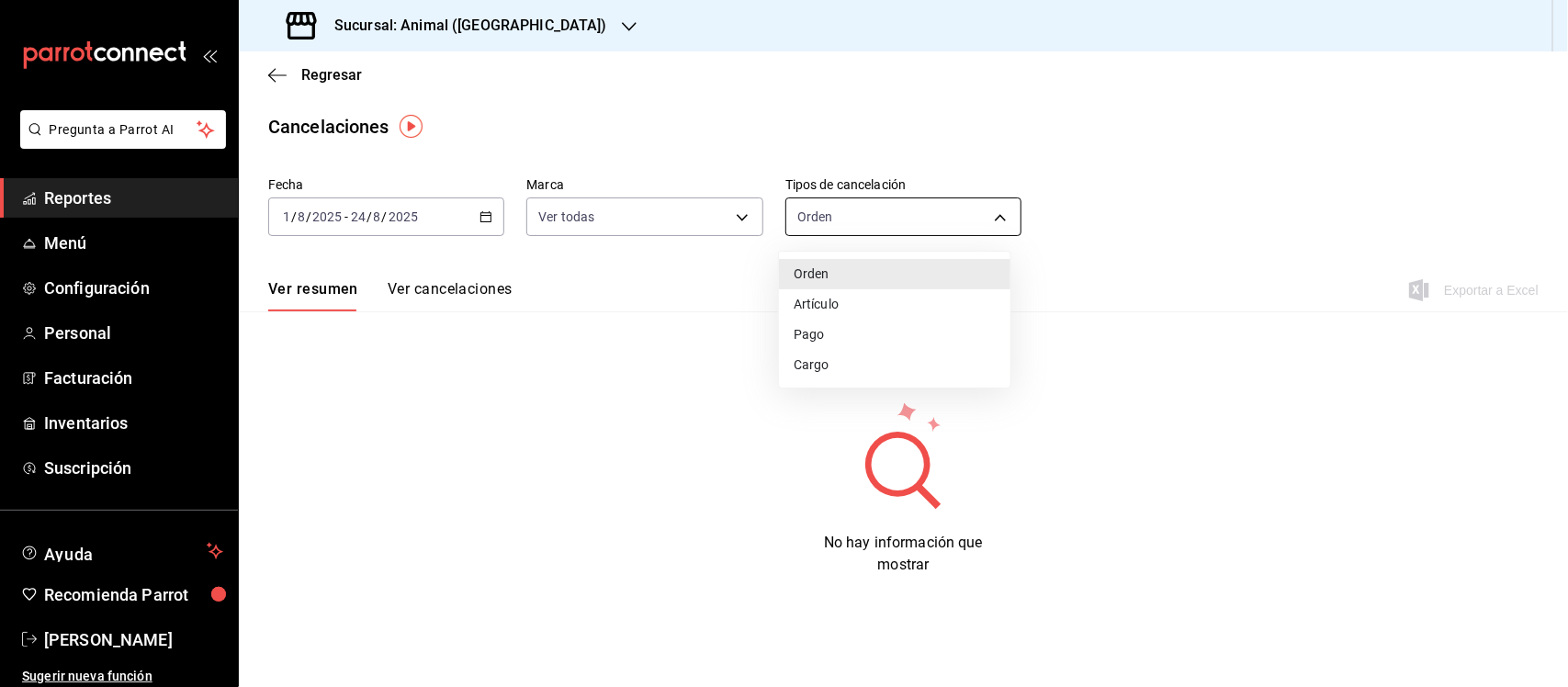
click at [915, 217] on body "Pregunta a Parrot AI Reportes Menú Configuración Personal Facturación Inventari…" at bounding box center [784, 343] width 1568 height 687
click at [810, 338] on li "Pago" at bounding box center [894, 335] width 232 height 31
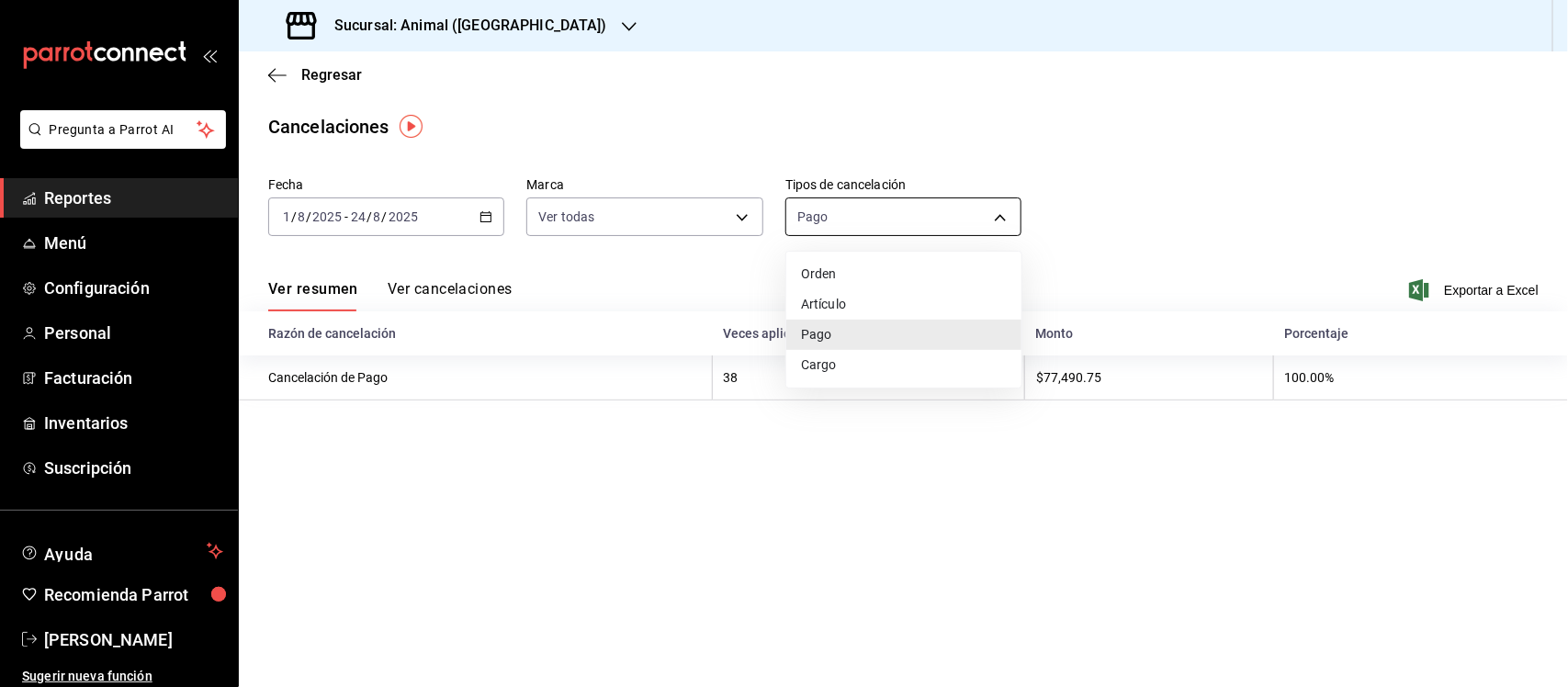
click at [870, 219] on body "Pregunta a Parrot AI Reportes Menú Configuración Personal Facturación Inventari…" at bounding box center [784, 343] width 1568 height 687
click at [843, 268] on li "Orden" at bounding box center [903, 274] width 235 height 31
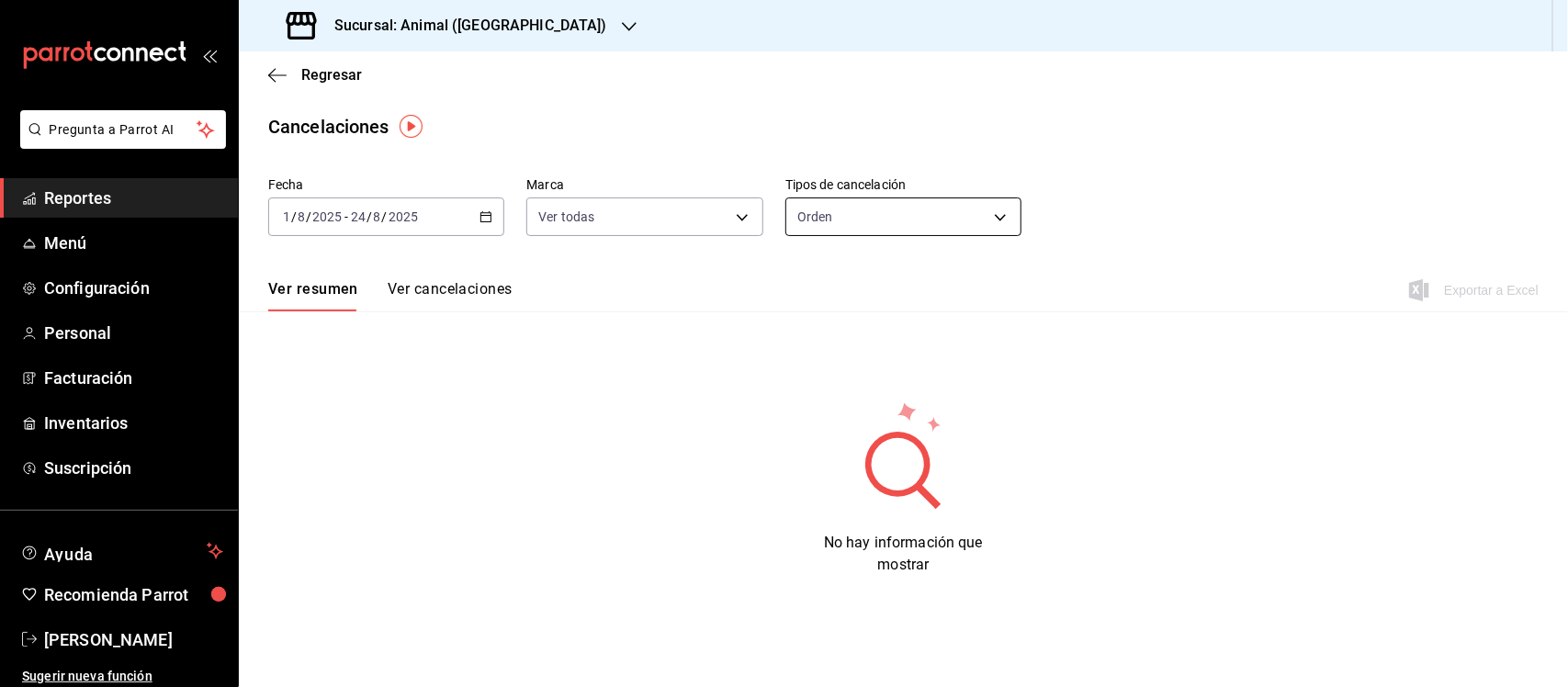
click at [847, 226] on body "Pregunta a Parrot AI Reportes Menú Configuración Personal Facturación Inventari…" at bounding box center [784, 343] width 1568 height 687
click at [842, 298] on li "Artículo" at bounding box center [894, 304] width 232 height 31
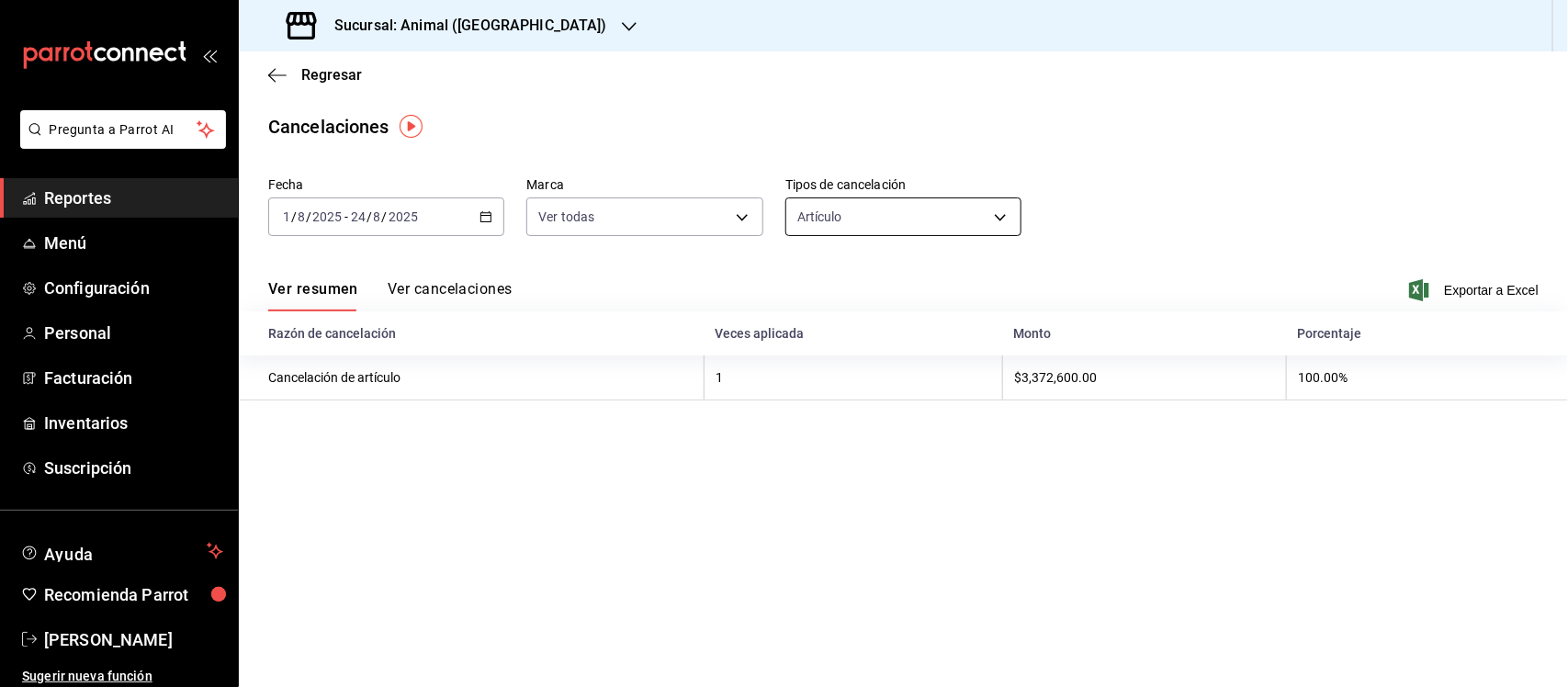
click at [873, 217] on body "Pregunta a Parrot AI Reportes Menú Configuración Personal Facturación Inventari…" at bounding box center [784, 343] width 1568 height 687
click at [827, 334] on li "Pago" at bounding box center [903, 335] width 235 height 31
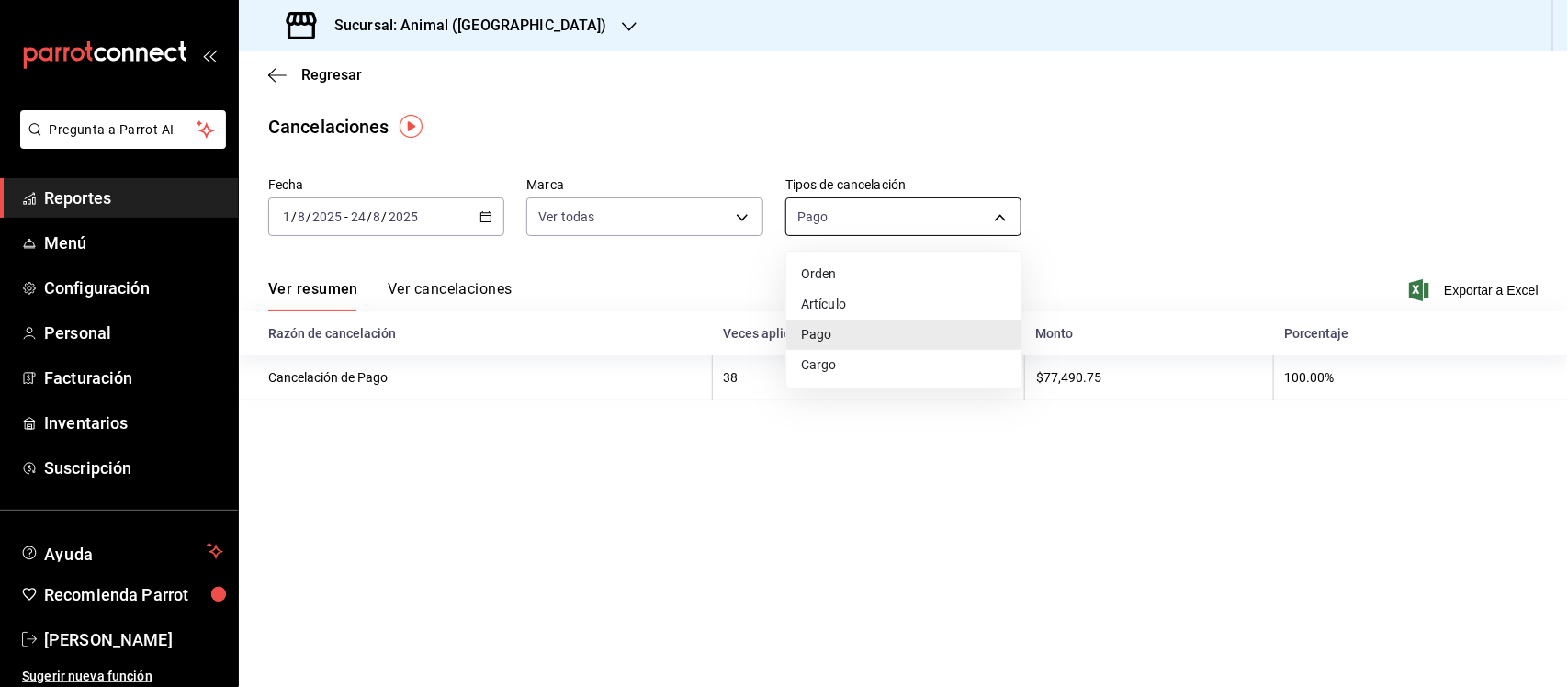
click at [882, 208] on body "Pregunta a Parrot AI Reportes Menú Configuración Personal Facturación Inventari…" at bounding box center [784, 343] width 1568 height 687
click at [865, 364] on li "Cargo" at bounding box center [903, 365] width 235 height 31
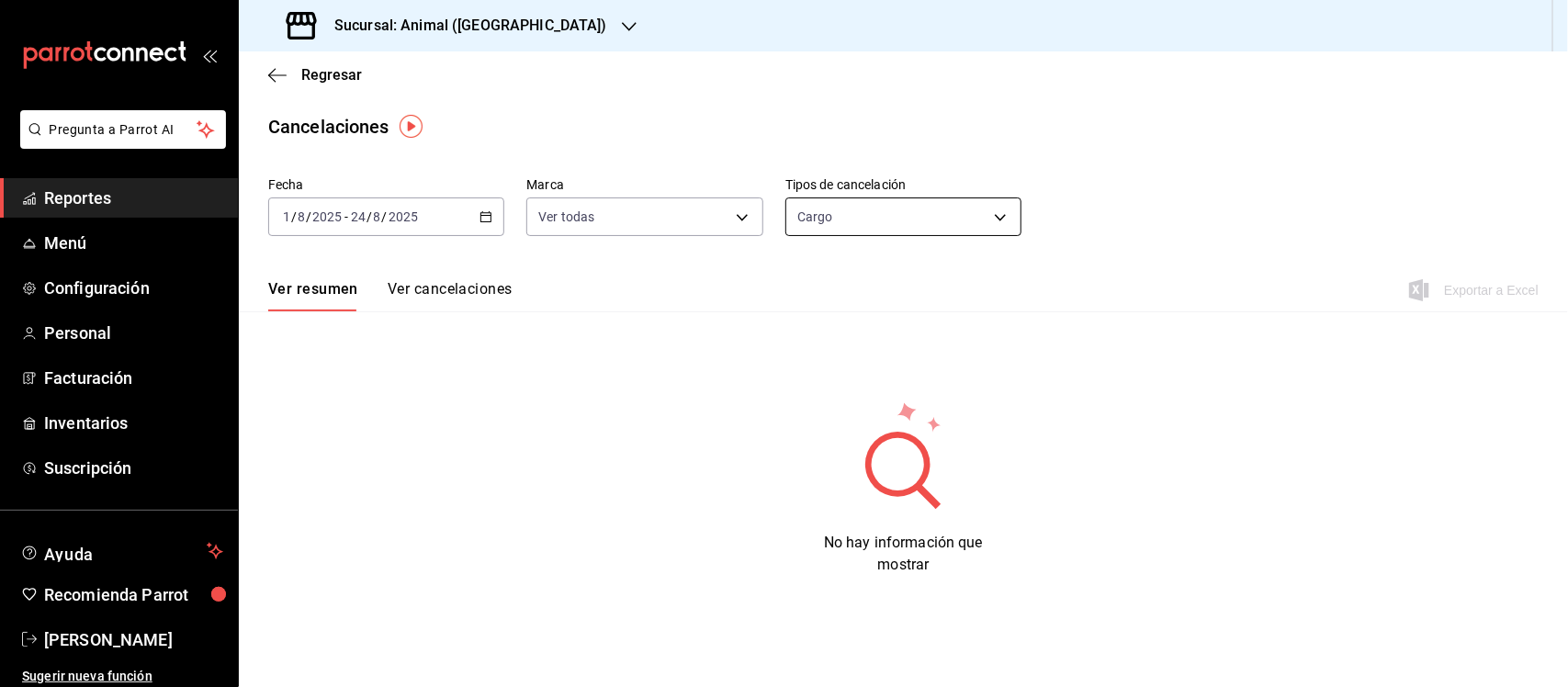
click at [873, 223] on body "Pregunta a Parrot AI Reportes Menú Configuración Personal Facturación Inventari…" at bounding box center [784, 343] width 1568 height 687
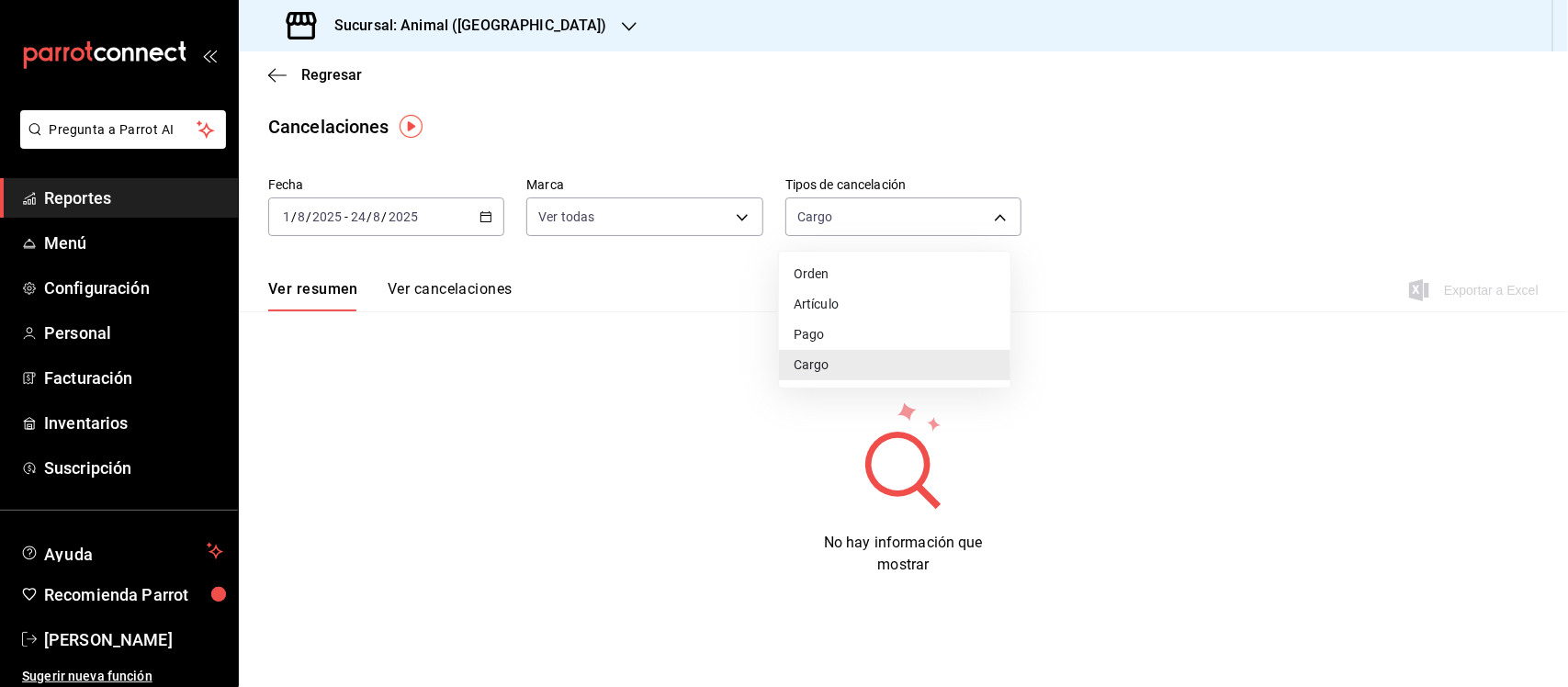
click at [834, 333] on li "Pago" at bounding box center [894, 335] width 232 height 31
type input "ORDER_PAYMENT"
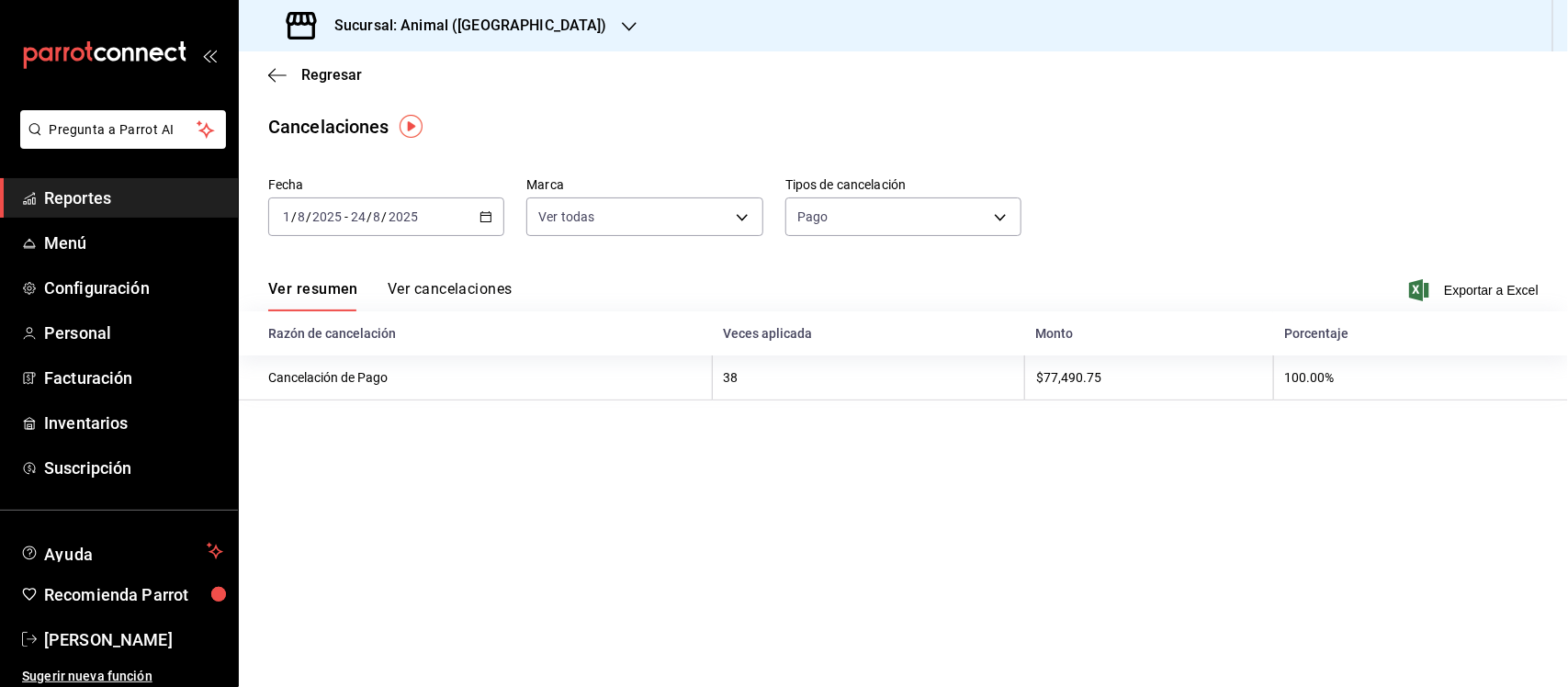
click at [436, 285] on button "Ver cancelaciones" at bounding box center [450, 295] width 125 height 31
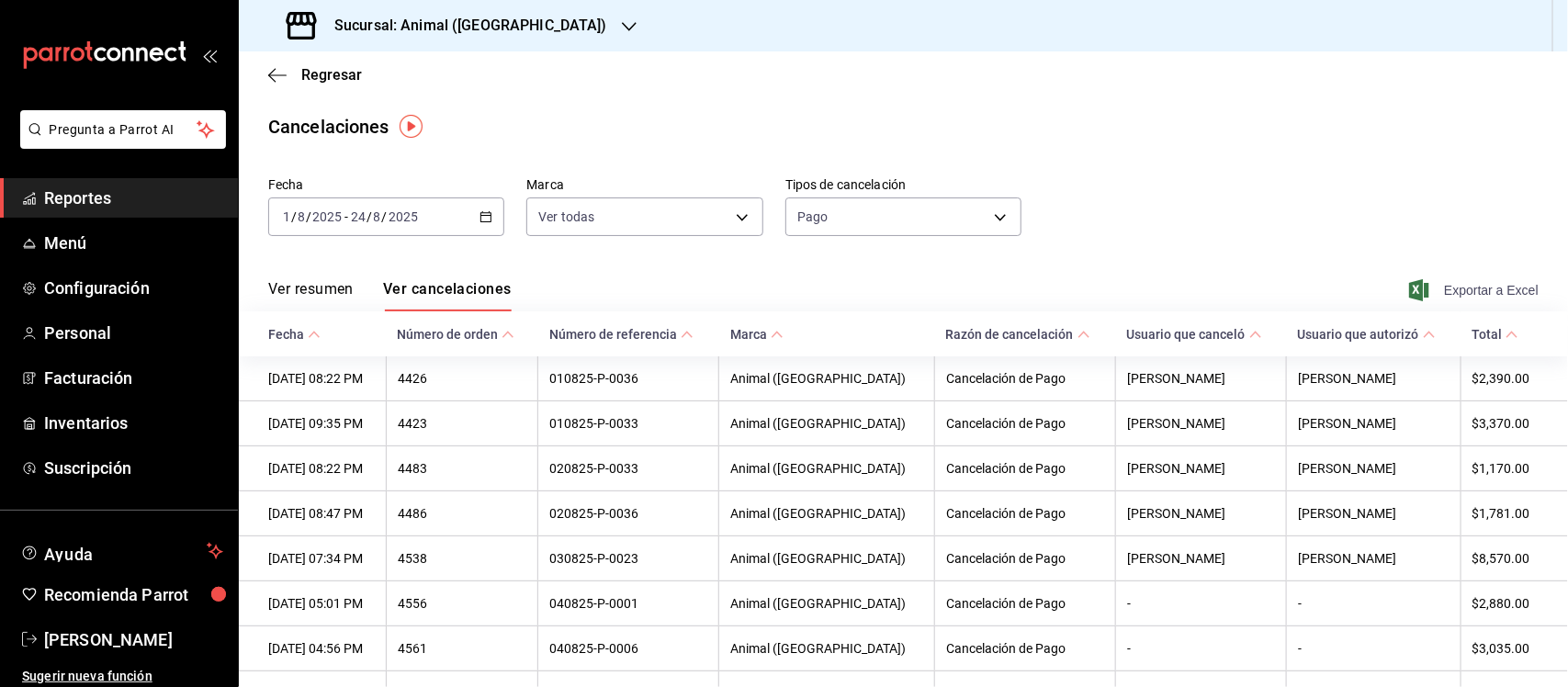
click at [1492, 283] on span "Exportar a Excel" at bounding box center [1476, 290] width 126 height 22
